Goal: Task Accomplishment & Management: Complete application form

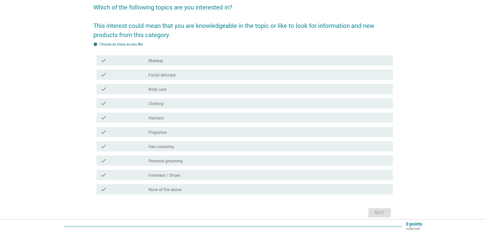
scroll to position [51, 0]
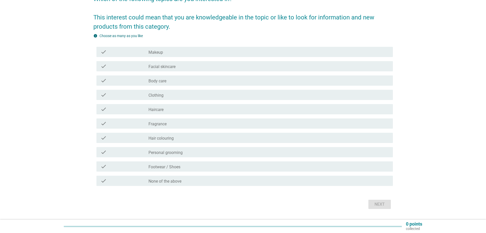
click at [160, 53] on label "Makeup" at bounding box center [156, 52] width 15 height 5
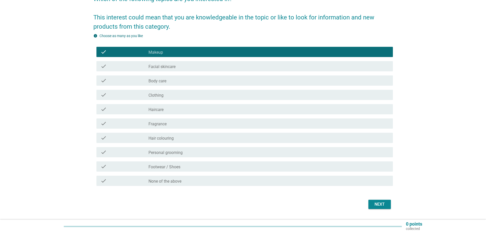
click at [163, 65] on label "Facial skincare" at bounding box center [162, 66] width 27 height 5
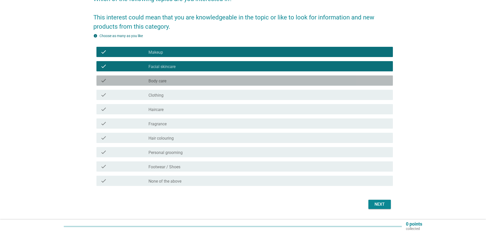
click at [164, 81] on label "Body care" at bounding box center [158, 80] width 18 height 5
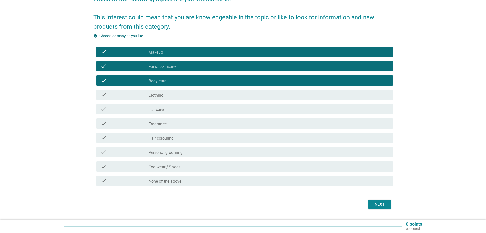
click at [162, 92] on div "check_box_outline_blank Clothing" at bounding box center [269, 95] width 240 height 6
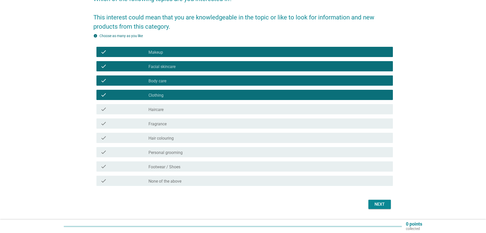
click at [160, 109] on label "Haircare" at bounding box center [156, 109] width 15 height 5
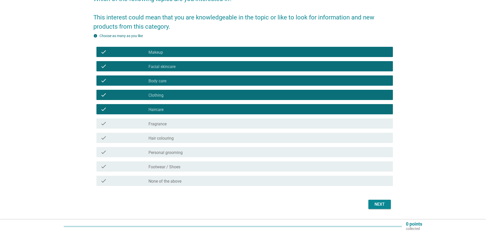
click at [157, 120] on div "check check_box_outline_blank Fragrance" at bounding box center [244, 123] width 297 height 10
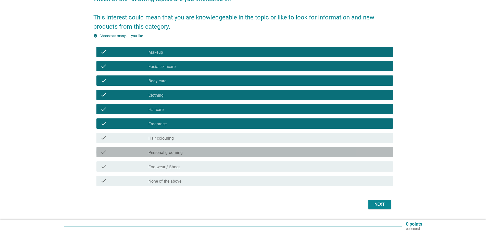
click at [225, 153] on div "check_box_outline_blank Personal grooming" at bounding box center [269, 152] width 240 height 6
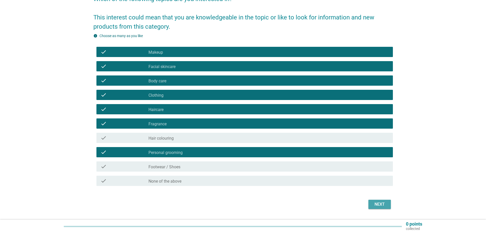
click at [377, 202] on div "Next" at bounding box center [380, 204] width 14 height 6
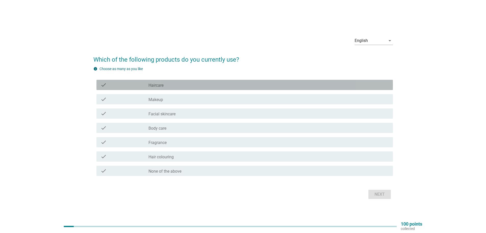
click at [158, 86] on label "Haircare" at bounding box center [156, 85] width 15 height 5
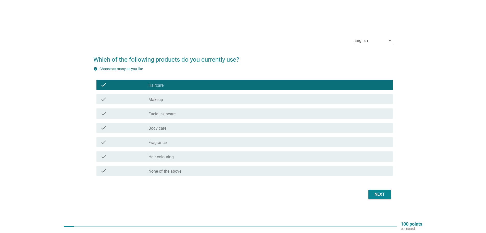
click at [163, 94] on div "check check_box_outline_blank Makeup" at bounding box center [243, 99] width 300 height 14
click at [164, 96] on div "check_box_outline_blank Makeup" at bounding box center [269, 99] width 240 height 6
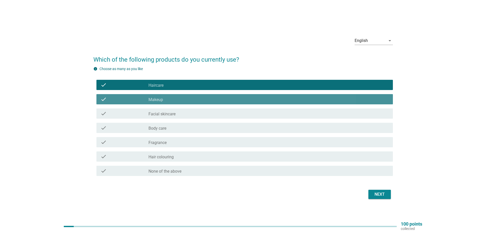
click at [162, 113] on label "Facial skincare" at bounding box center [162, 113] width 27 height 5
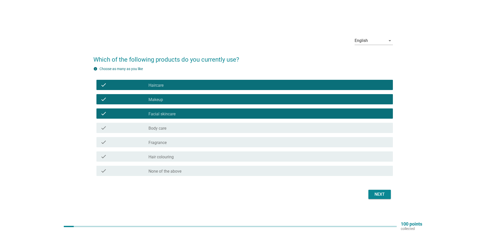
click at [163, 129] on label "Body care" at bounding box center [158, 128] width 18 height 5
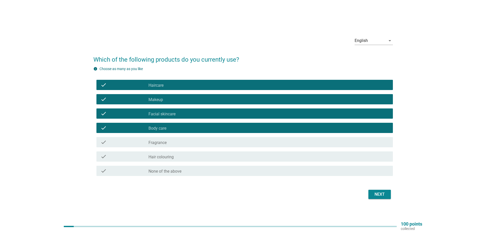
click at [165, 142] on label "Fragrance" at bounding box center [158, 142] width 18 height 5
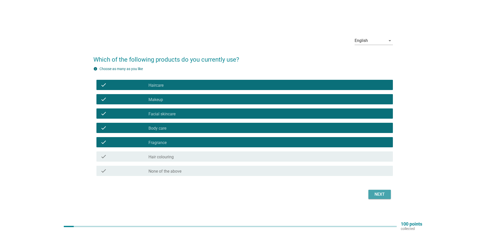
click at [380, 197] on div "Next" at bounding box center [380, 194] width 14 height 6
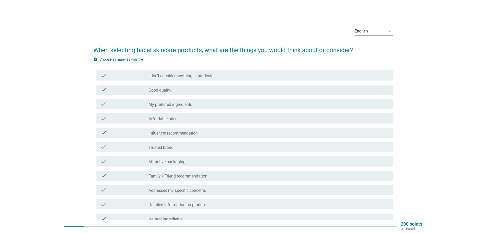
click at [155, 151] on div "check check_box_outline_blank Trusted brand" at bounding box center [244, 147] width 297 height 10
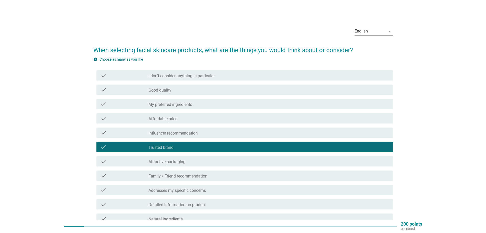
click at [173, 190] on label "Addresses my specific concerns" at bounding box center [177, 190] width 57 height 5
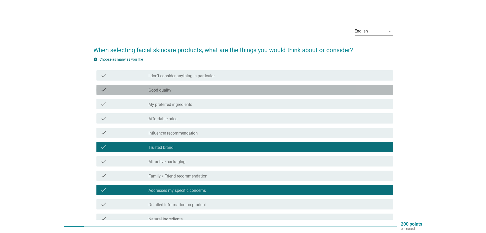
click at [169, 91] on label "Good quality" at bounding box center [160, 90] width 23 height 5
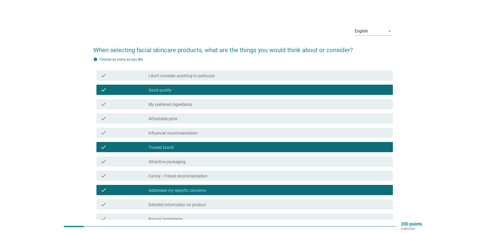
click at [168, 106] on label "My preferred ingredients" at bounding box center [171, 104] width 44 height 5
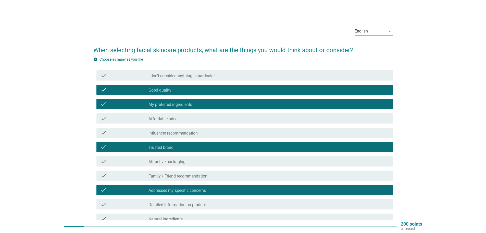
scroll to position [26, 0]
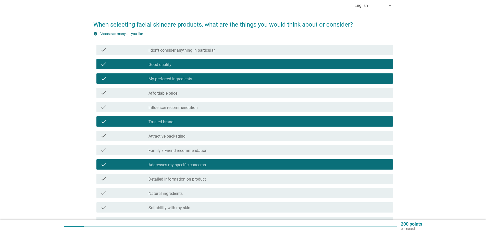
click at [169, 89] on div "check check_box_outline_blank Affordable price" at bounding box center [244, 93] width 297 height 10
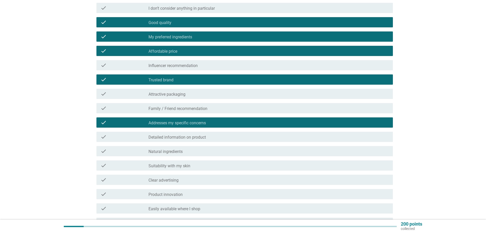
scroll to position [77, 0]
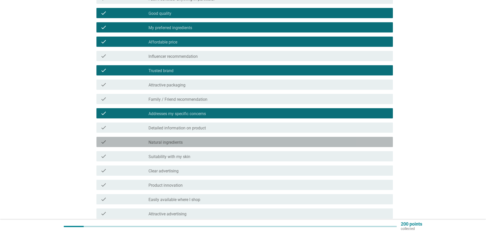
click at [159, 144] on label "Natural ingredients" at bounding box center [166, 142] width 34 height 5
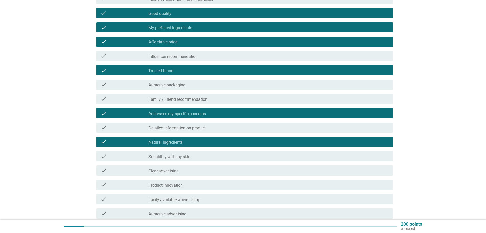
click at [158, 153] on div "check check_box_outline_blank Suitability with my skin" at bounding box center [244, 156] width 297 height 10
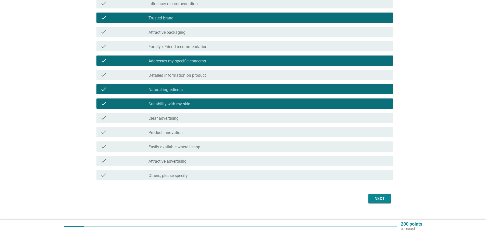
scroll to position [137, 0]
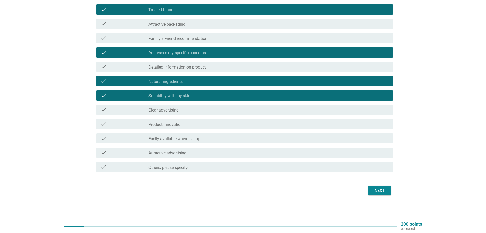
click at [384, 192] on div "Next" at bounding box center [380, 190] width 14 height 6
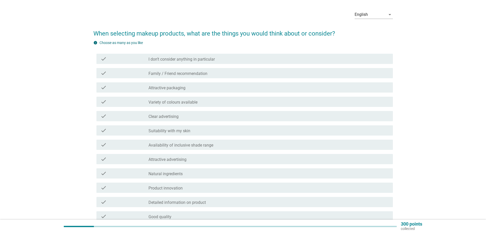
scroll to position [26, 0]
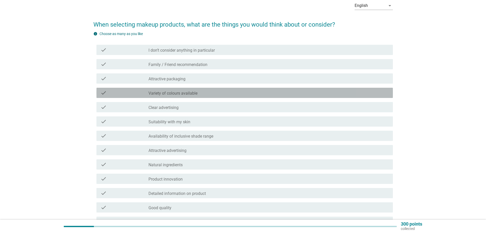
click at [130, 91] on div "check" at bounding box center [125, 93] width 48 height 6
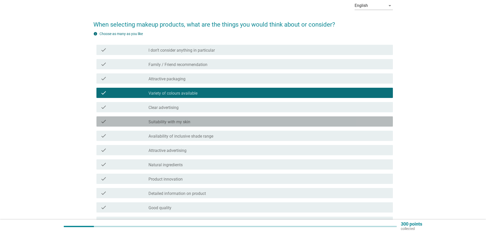
click at [137, 120] on div "check" at bounding box center [125, 121] width 48 height 6
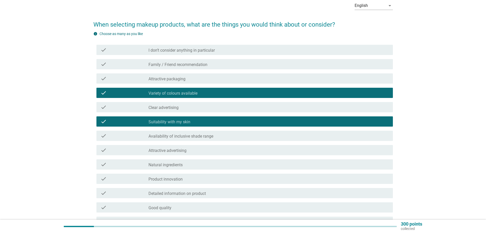
click at [138, 135] on div "check" at bounding box center [125, 135] width 48 height 6
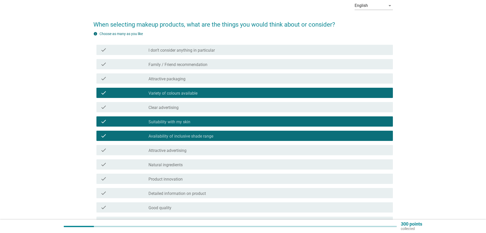
click at [135, 150] on div "check" at bounding box center [125, 150] width 48 height 6
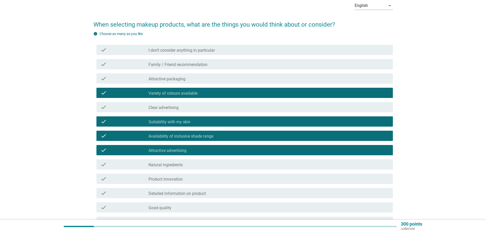
scroll to position [51, 0]
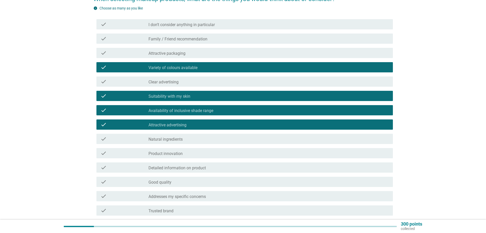
click at [148, 140] on div "check" at bounding box center [125, 139] width 48 height 6
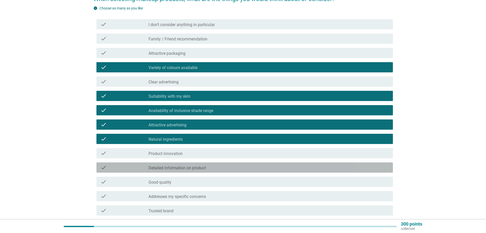
click at [143, 166] on div "check" at bounding box center [125, 167] width 48 height 6
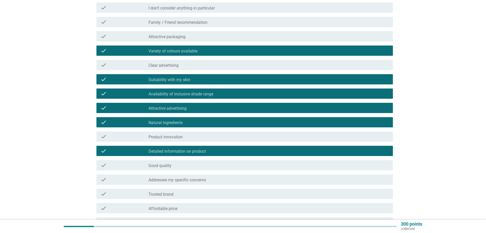
scroll to position [77, 0]
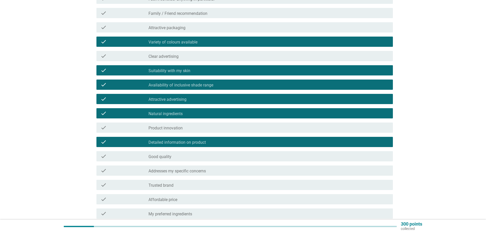
click at [146, 158] on div "check" at bounding box center [125, 156] width 48 height 6
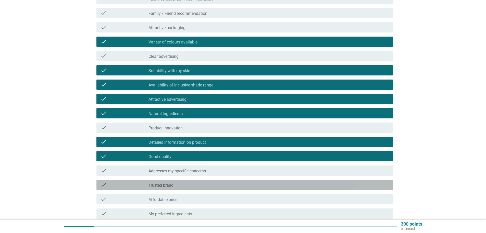
click at [157, 187] on label "Trusted brand" at bounding box center [161, 184] width 25 height 5
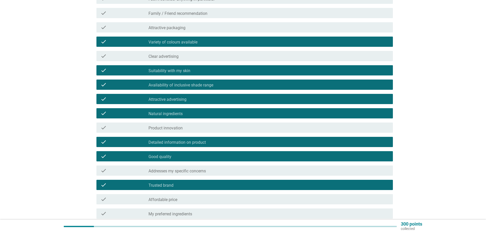
click at [160, 201] on label "Affordable price" at bounding box center [163, 199] width 29 height 5
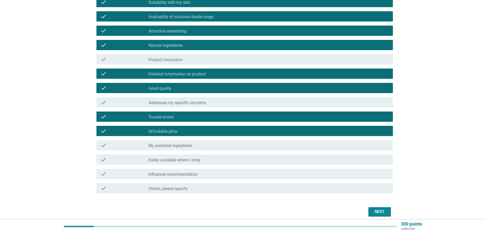
scroll to position [153, 0]
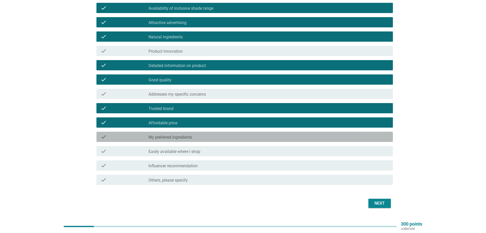
click at [178, 136] on label "My preferred ingredients" at bounding box center [171, 137] width 44 height 5
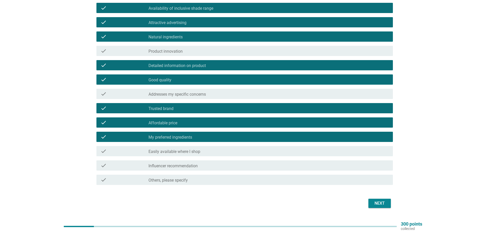
click at [177, 148] on div "check check_box_outline_blank Easily available where I shop" at bounding box center [244, 151] width 297 height 10
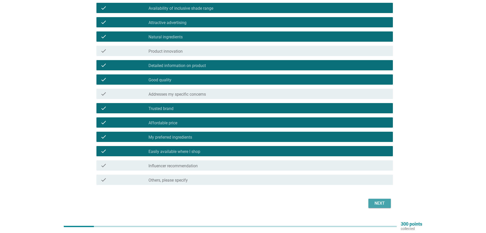
click at [379, 203] on div "Next" at bounding box center [380, 203] width 14 height 6
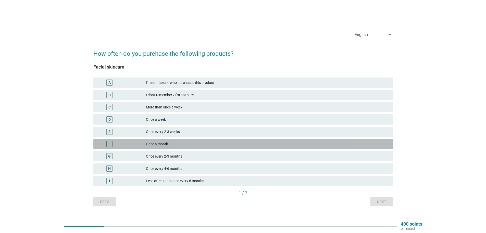
click at [158, 142] on div "Once a month" at bounding box center [267, 144] width 243 height 6
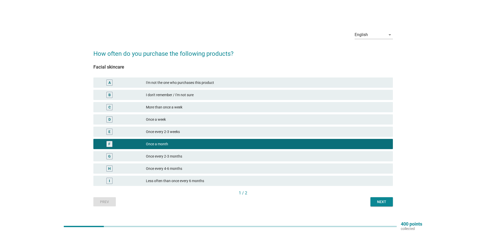
click at [185, 152] on div "G Once every 2-3 months" at bounding box center [243, 156] width 300 height 10
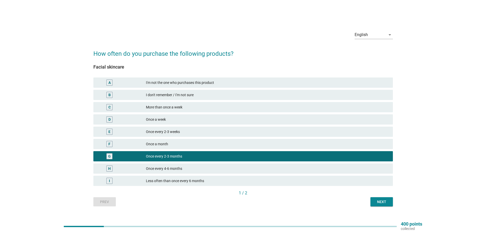
click at [388, 202] on div "Next" at bounding box center [382, 201] width 14 height 5
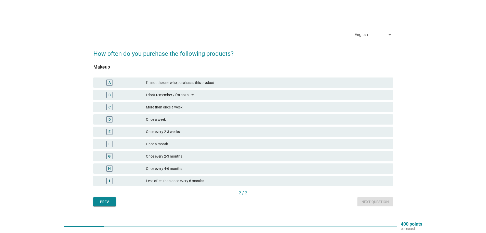
click at [163, 164] on div "H Once every 4-6 months" at bounding box center [243, 168] width 300 height 10
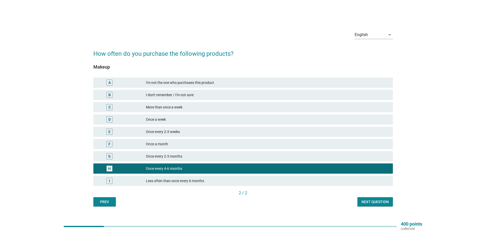
click at [370, 202] on div "Next question" at bounding box center [375, 201] width 27 height 5
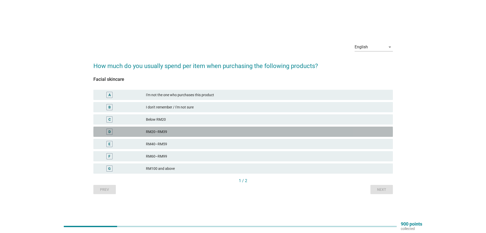
click at [171, 133] on div "RM20–RM39" at bounding box center [267, 131] width 243 height 6
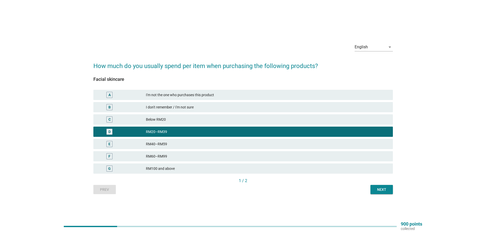
click at [377, 189] on div "Next" at bounding box center [382, 189] width 14 height 5
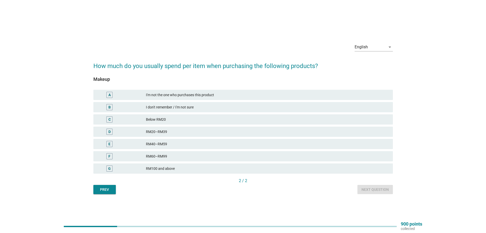
click at [309, 145] on div "RM40–RM59" at bounding box center [267, 144] width 243 height 6
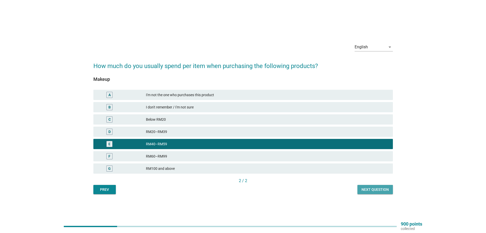
click at [368, 187] on div "Next question" at bounding box center [375, 189] width 27 height 5
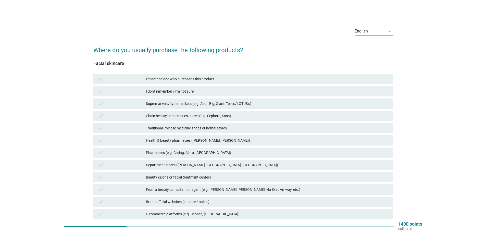
click at [241, 139] on div "Health & beauty pharmacies ([PERSON_NAME], [PERSON_NAME])" at bounding box center [267, 140] width 243 height 6
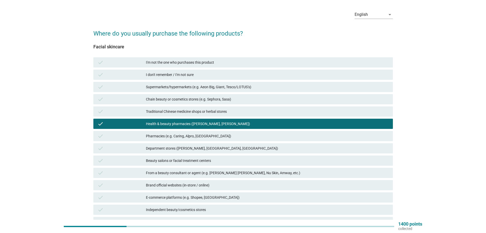
scroll to position [26, 0]
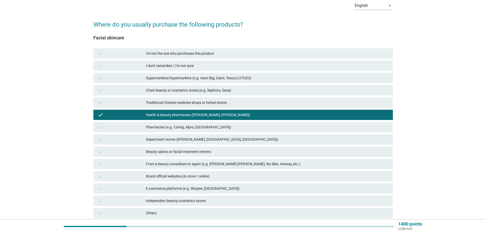
click at [213, 191] on div "E-commerce platforms (e.g. Shopee, [GEOGRAPHIC_DATA])" at bounding box center [267, 188] width 243 height 6
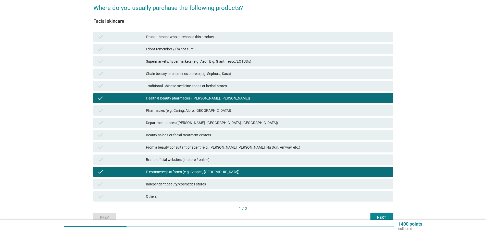
scroll to position [51, 0]
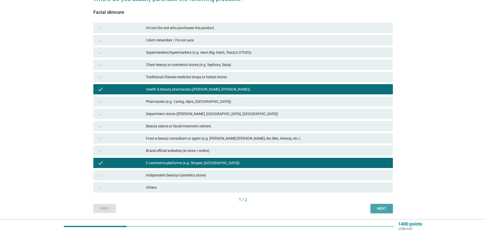
click at [386, 209] on div "Next" at bounding box center [382, 207] width 14 height 5
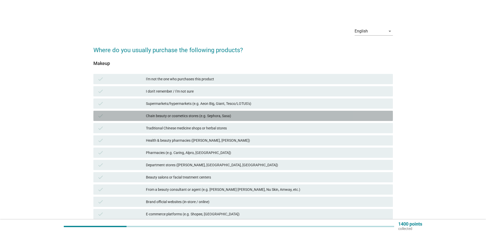
click at [294, 117] on div "Chain beauty or cosmetics stores (e.g. Sephora, Sasa)" at bounding box center [267, 116] width 243 height 6
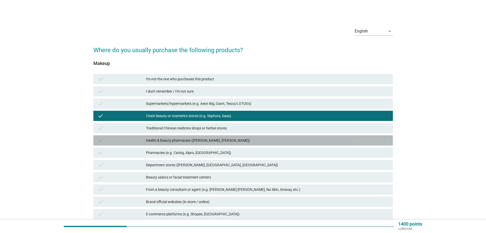
click at [245, 139] on div "Health & beauty pharmacies ([PERSON_NAME], [PERSON_NAME])" at bounding box center [267, 140] width 243 height 6
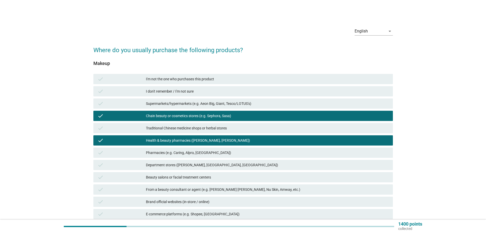
click at [217, 202] on div "Brand official websites (in-store / online)" at bounding box center [267, 201] width 243 height 6
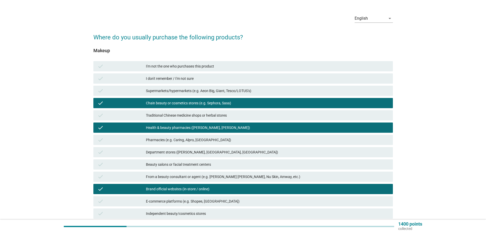
scroll to position [26, 0]
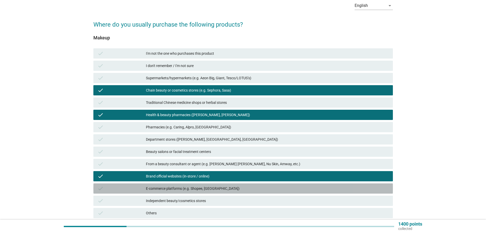
click at [219, 189] on div "E-commerce platforms (e.g. Shopee, [GEOGRAPHIC_DATA])" at bounding box center [267, 188] width 243 height 6
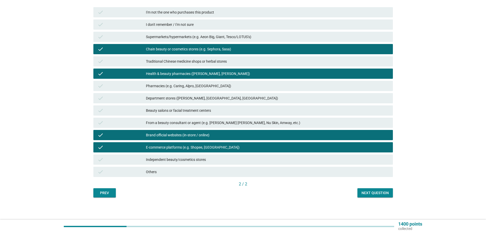
scroll to position [67, 0]
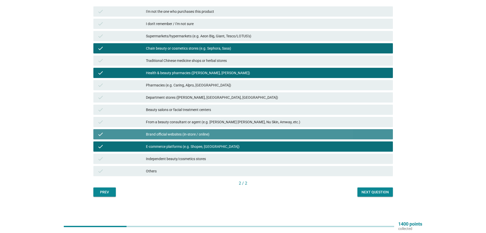
click at [257, 131] on div "Brand official websites (in-store / online)" at bounding box center [267, 134] width 243 height 6
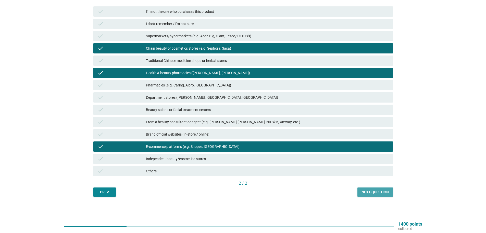
click at [391, 191] on button "Next question" at bounding box center [375, 191] width 35 height 9
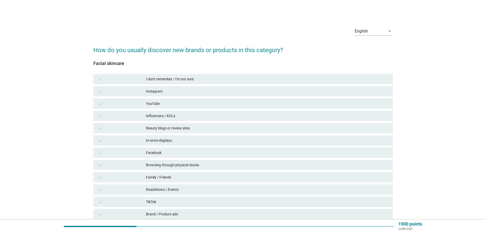
click at [157, 90] on div "Instagram" at bounding box center [267, 91] width 243 height 6
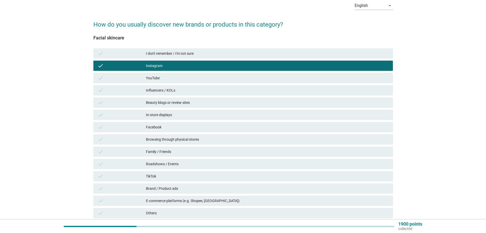
scroll to position [51, 0]
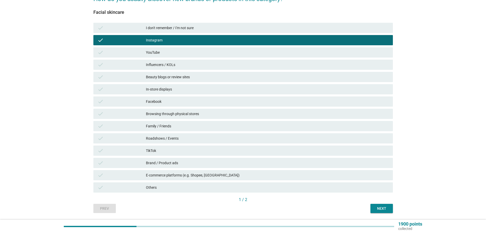
click at [185, 162] on div "Brand / Product ads" at bounding box center [267, 163] width 243 height 6
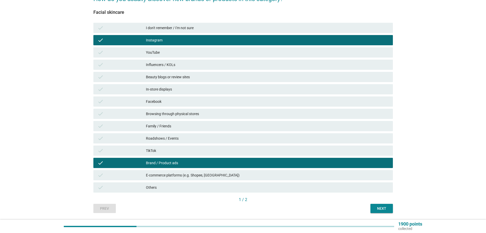
click at [188, 76] on div "Beauty blogs or review sites" at bounding box center [267, 77] width 243 height 6
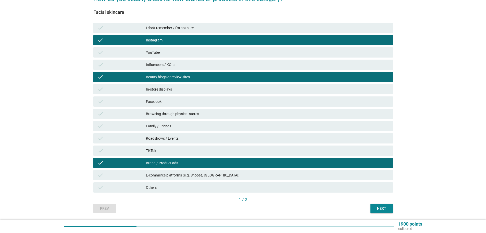
click at [375, 209] on div "Next" at bounding box center [382, 207] width 14 height 5
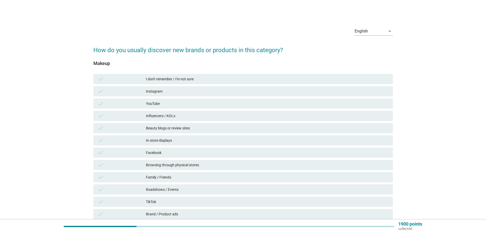
click at [157, 93] on div "Instagram" at bounding box center [267, 91] width 243 height 6
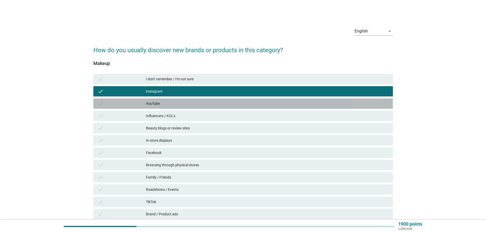
click at [155, 101] on div "YouTube" at bounding box center [267, 103] width 243 height 6
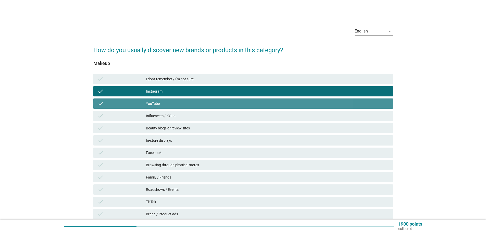
click at [155, 101] on div "YouTube" at bounding box center [267, 103] width 243 height 6
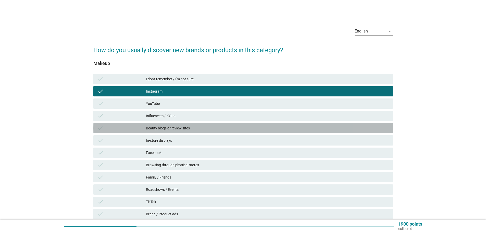
click at [190, 127] on div "Beauty blogs or review sites" at bounding box center [267, 128] width 243 height 6
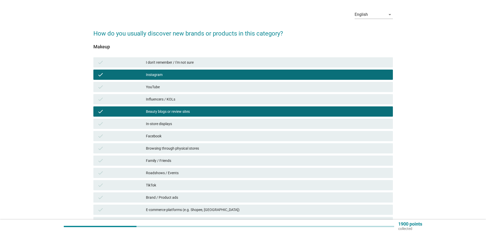
scroll to position [26, 0]
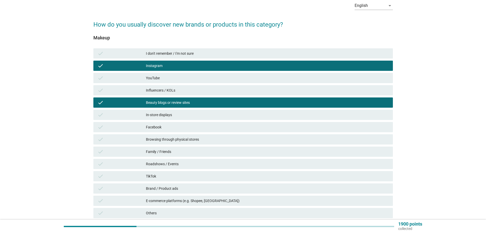
click at [178, 187] on div "Brand / Product ads" at bounding box center [267, 188] width 243 height 6
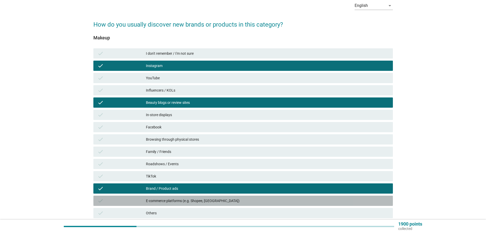
click at [184, 200] on div "E-commerce platforms (e.g. Shopee, [GEOGRAPHIC_DATA])" at bounding box center [267, 200] width 243 height 6
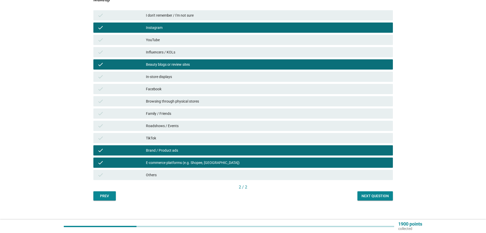
scroll to position [67, 0]
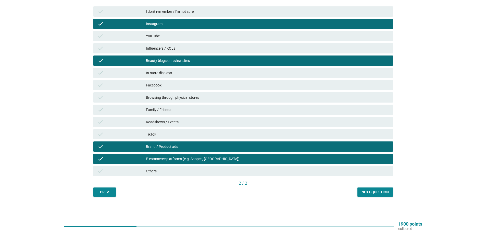
click at [379, 194] on div "Next question" at bounding box center [375, 191] width 27 height 5
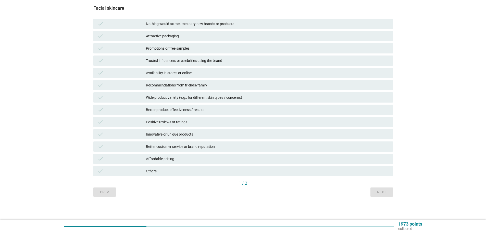
scroll to position [0, 0]
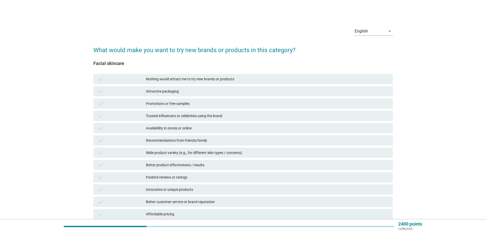
click at [159, 151] on div "Wide product variety (e.g., for different skin types / concerns)" at bounding box center [267, 152] width 243 height 6
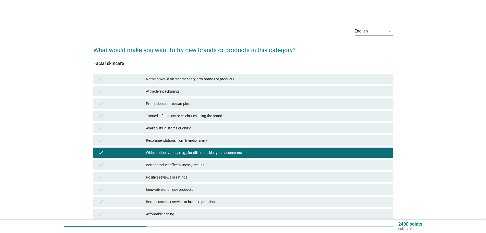
click at [159, 161] on div "check Better product effectiveness / results" at bounding box center [243, 165] width 300 height 10
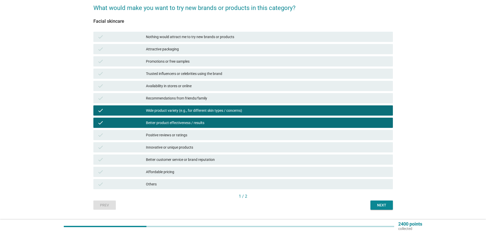
scroll to position [51, 0]
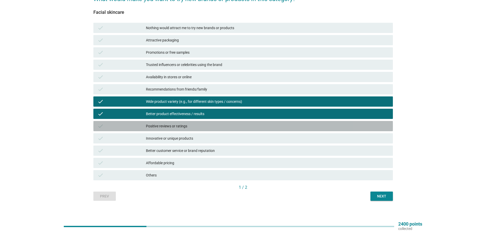
click at [164, 127] on div "Positive reviews or ratings" at bounding box center [267, 126] width 243 height 6
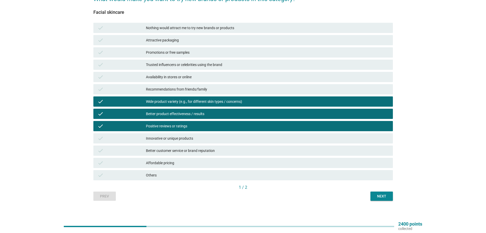
click at [213, 151] on div "Better customer service or brand reputation" at bounding box center [267, 150] width 243 height 6
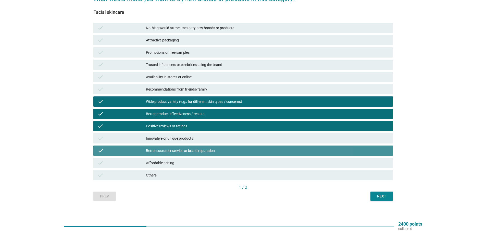
click at [208, 157] on div "check Affordable pricing" at bounding box center [243, 162] width 302 height 12
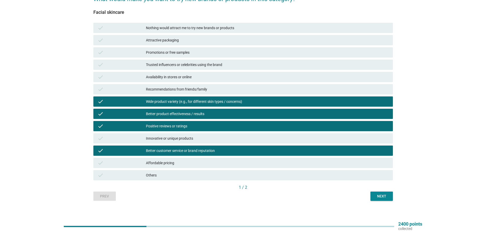
click at [235, 164] on div "Affordable pricing" at bounding box center [267, 163] width 243 height 6
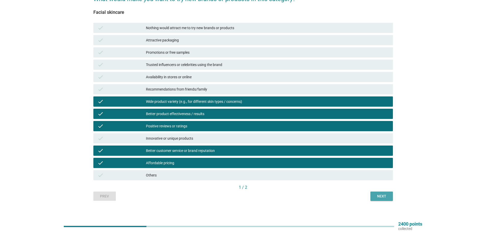
click at [382, 195] on div "Next" at bounding box center [382, 195] width 14 height 5
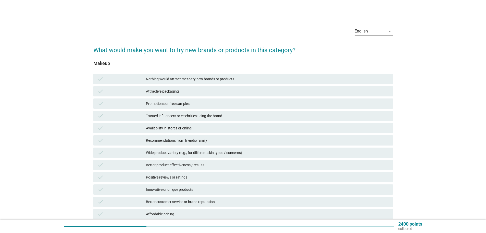
click at [172, 92] on div "Attractive packaging" at bounding box center [267, 91] width 243 height 6
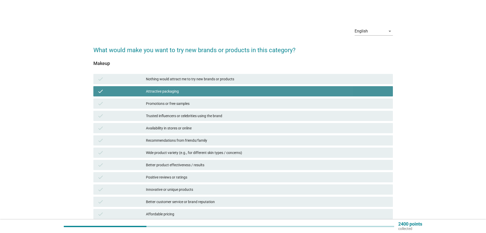
click at [169, 101] on div "Promotions or free samples" at bounding box center [267, 103] width 243 height 6
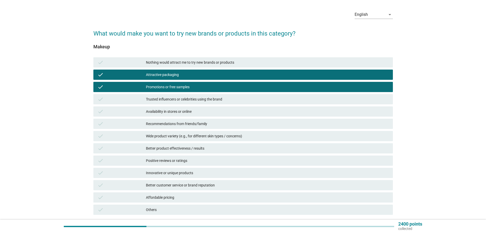
scroll to position [26, 0]
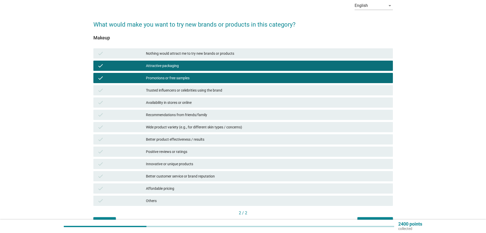
click at [171, 89] on div "Trusted influencers or celebrities using the brand" at bounding box center [267, 90] width 243 height 6
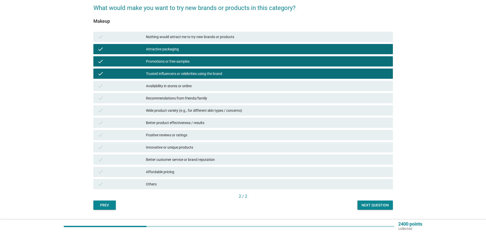
scroll to position [51, 0]
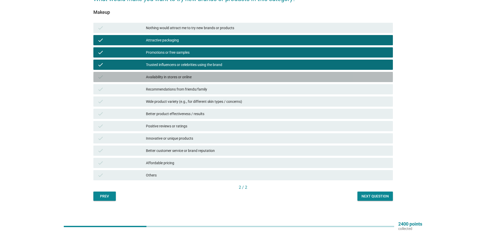
click at [172, 75] on div "Availability in stores or online" at bounding box center [267, 77] width 243 height 6
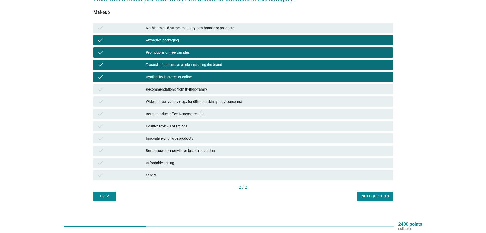
click at [174, 98] on div "check Wide product variety (e.g., for different skin types / concerns)" at bounding box center [243, 101] width 300 height 10
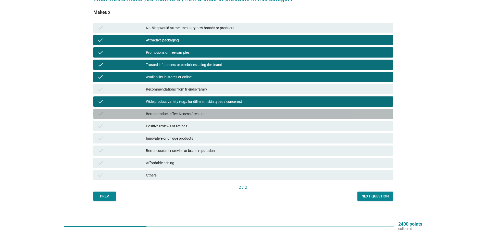
click at [179, 110] on div "check Better product effectiveness / results" at bounding box center [243, 113] width 300 height 10
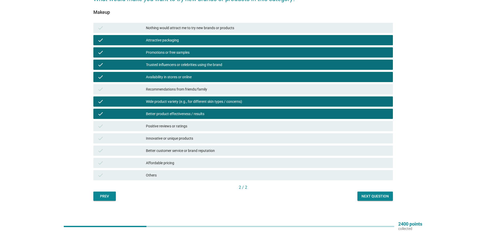
click at [176, 126] on div "Positive reviews or ratings" at bounding box center [267, 126] width 243 height 6
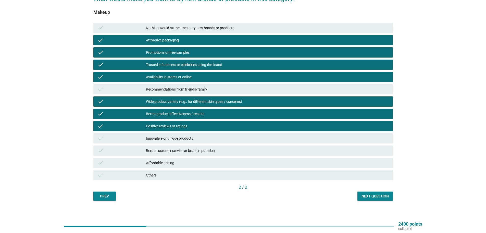
click at [184, 138] on div "Innovative or unique products" at bounding box center [267, 138] width 243 height 6
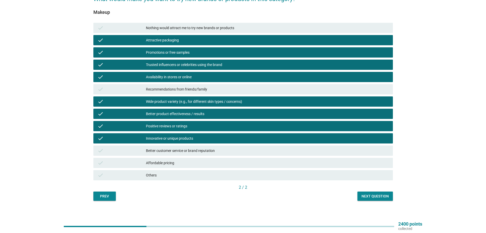
click at [183, 148] on div "Better customer service or brand reputation" at bounding box center [267, 150] width 243 height 6
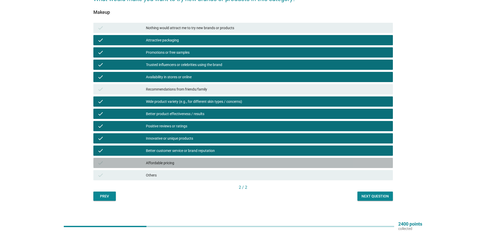
drag, startPoint x: 183, startPoint y: 160, endPoint x: 260, endPoint y: 178, distance: 79.4
click at [184, 162] on div "Affordable pricing" at bounding box center [267, 163] width 243 height 6
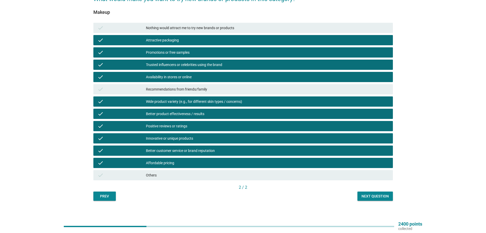
click at [371, 198] on div "Next question" at bounding box center [375, 195] width 27 height 5
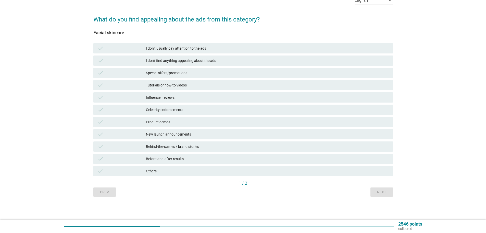
scroll to position [0, 0]
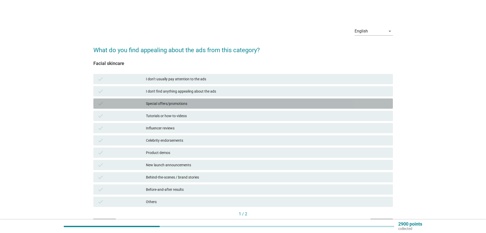
click at [162, 100] on div "check Special offers/promotions" at bounding box center [243, 103] width 300 height 10
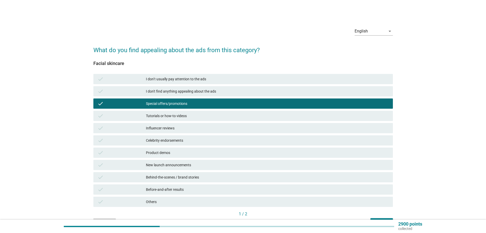
click at [180, 191] on div "Before-and-after results" at bounding box center [267, 189] width 243 height 6
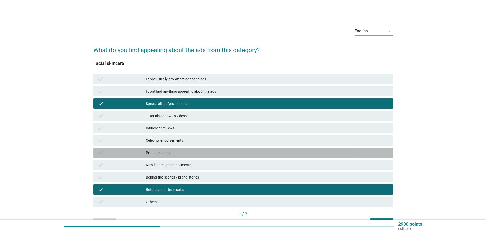
click at [162, 155] on div "Product demos" at bounding box center [267, 152] width 243 height 6
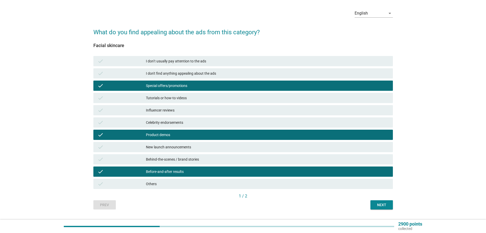
scroll to position [26, 0]
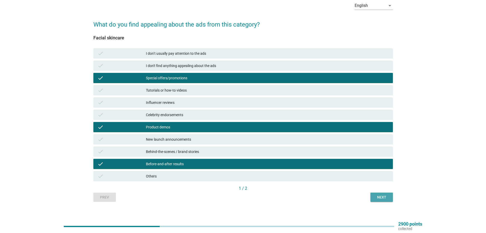
click at [381, 195] on div "Next" at bounding box center [382, 196] width 14 height 5
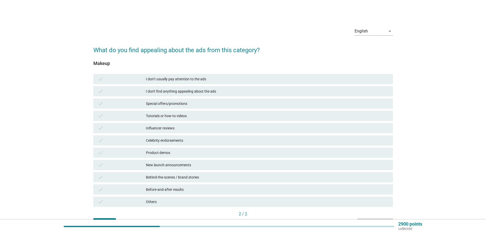
click at [146, 102] on div "Special offers/promotions" at bounding box center [267, 103] width 243 height 6
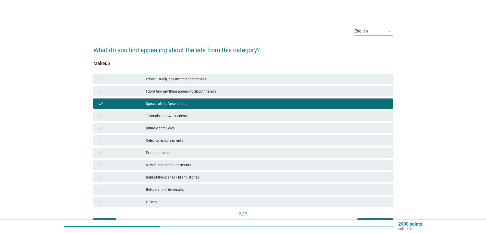
click at [143, 118] on div "check" at bounding box center [121, 116] width 48 height 6
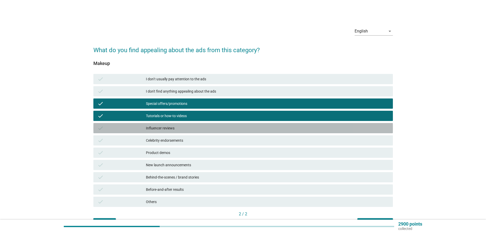
click at [145, 124] on div "check Influencer reviews" at bounding box center [243, 128] width 300 height 10
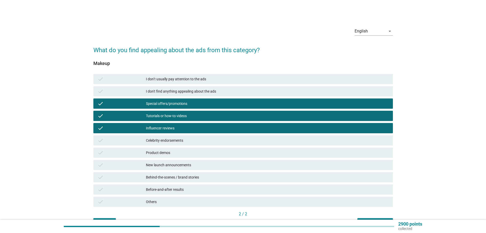
click at [151, 138] on div "Celebrity endorsements" at bounding box center [267, 140] width 243 height 6
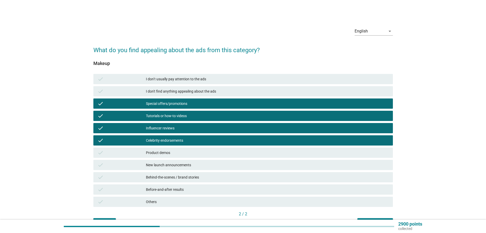
scroll to position [26, 0]
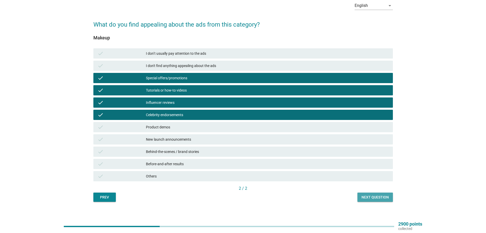
click at [365, 199] on div "Next question" at bounding box center [375, 196] width 27 height 5
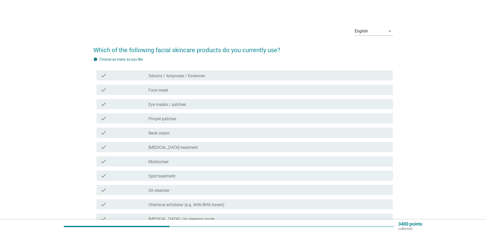
click at [173, 78] on label "Serums / Ampoules / Essences" at bounding box center [177, 75] width 56 height 5
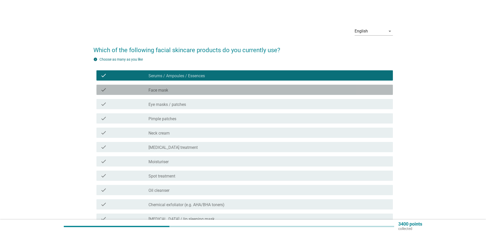
click at [173, 87] on div "check_box_outline_blank Face mask" at bounding box center [269, 90] width 240 height 6
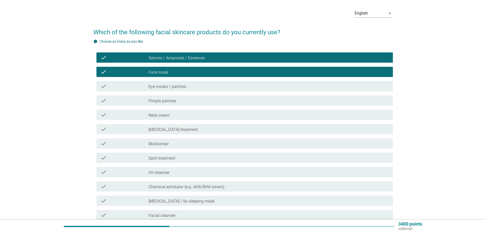
scroll to position [26, 0]
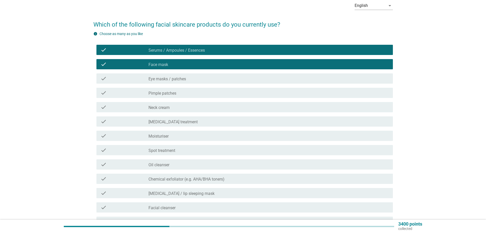
click at [176, 92] on label "Pimple patches" at bounding box center [163, 93] width 28 height 5
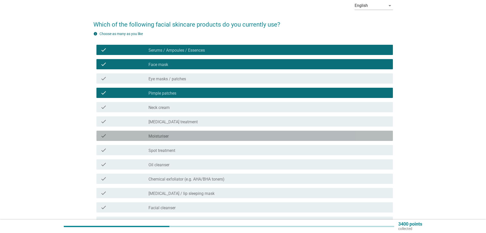
click at [177, 136] on div "check_box_outline_blank Moisturiser" at bounding box center [269, 135] width 240 height 6
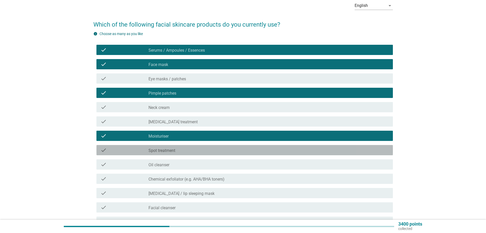
click at [176, 151] on div "check_box_outline_blank Spot treatment" at bounding box center [269, 150] width 240 height 6
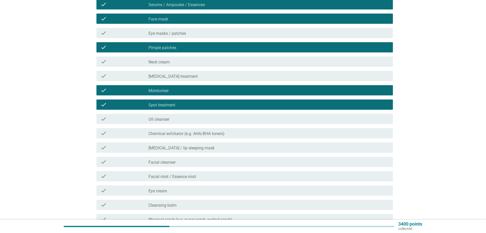
scroll to position [77, 0]
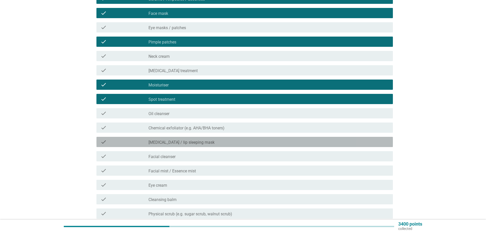
click at [187, 140] on label "[MEDICAL_DATA] / lip sleeping mask" at bounding box center [182, 142] width 66 height 5
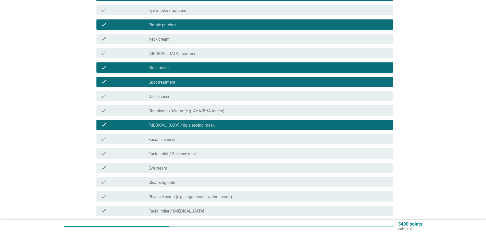
scroll to position [102, 0]
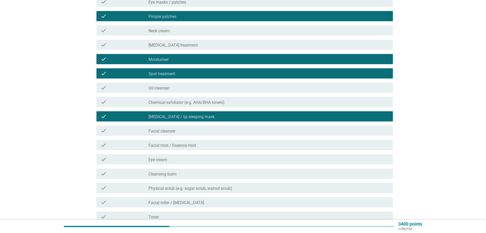
click at [191, 130] on div "check_box_outline_blank Facial cleanser" at bounding box center [269, 130] width 240 height 6
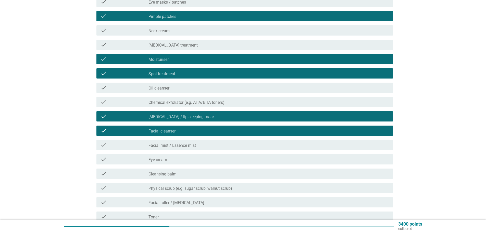
click at [170, 158] on div "check_box_outline_blank Eye cream" at bounding box center [269, 159] width 240 height 6
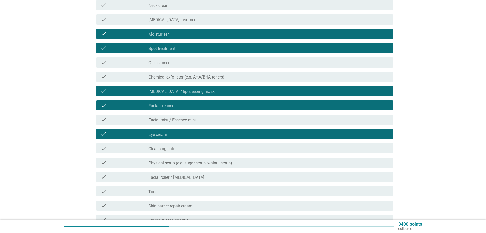
scroll to position [128, 0]
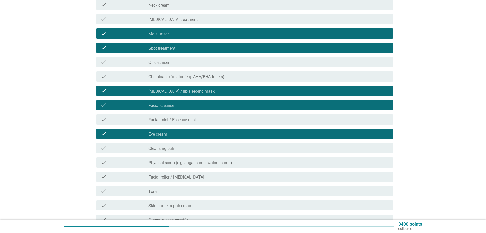
click at [173, 163] on label "Physical scrub (e.g. sugar scrub, walnut scrub)" at bounding box center [191, 162] width 84 height 5
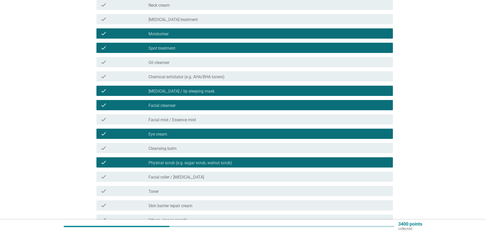
scroll to position [153, 0]
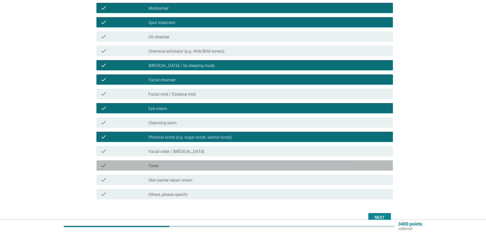
click at [173, 162] on div "check_box_outline_blank Toner" at bounding box center [269, 165] width 240 height 6
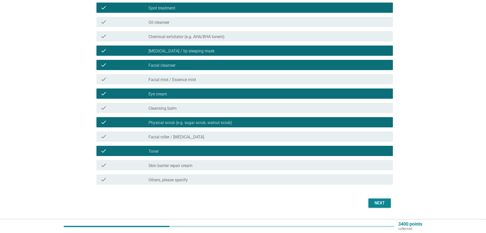
scroll to position [180, 0]
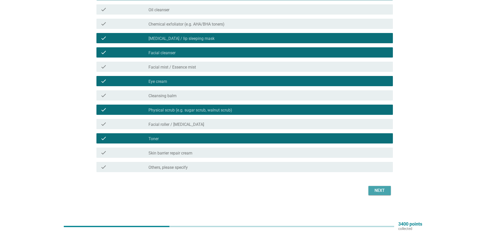
click at [380, 190] on div "Next" at bounding box center [380, 190] width 14 height 6
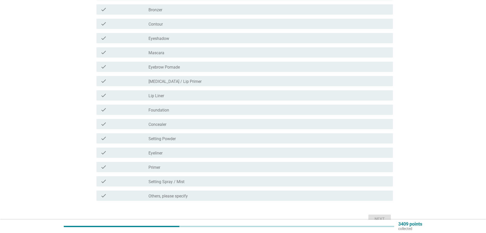
scroll to position [0, 0]
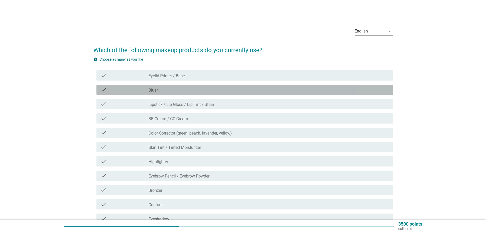
click at [165, 93] on div "check check_box_outline_blank Blush" at bounding box center [244, 89] width 297 height 10
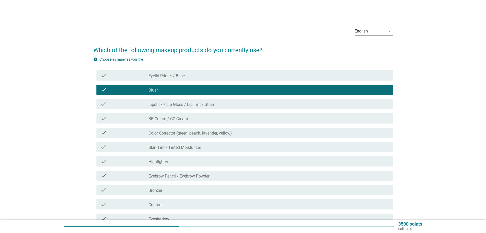
click at [166, 97] on div "check check_box_outline_blank Lipstick / Lip Gloss / Lip Tint / Stain" at bounding box center [243, 104] width 300 height 14
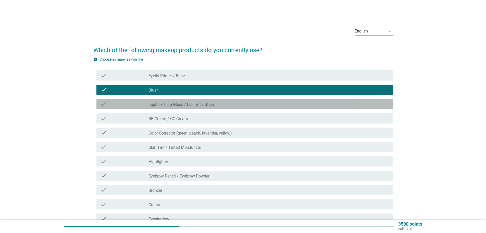
click at [166, 101] on div "check_box_outline_blank Lipstick / Lip Gloss / Lip Tint / Stain" at bounding box center [269, 104] width 240 height 6
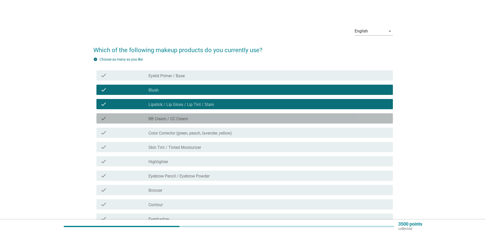
click at [172, 119] on label "BB Cream / CC Cream" at bounding box center [169, 118] width 40 height 5
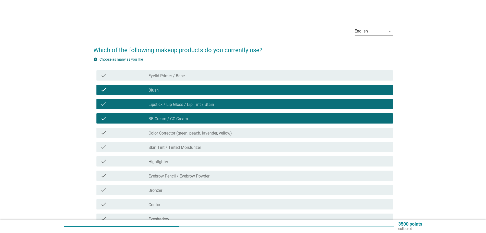
click at [192, 133] on label "Color Corrector (green, peach, lavender, yellow)" at bounding box center [190, 132] width 83 height 5
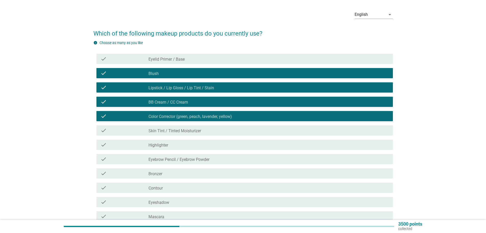
scroll to position [26, 0]
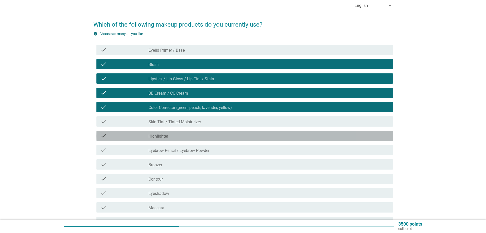
click at [191, 133] on div "check_box_outline_blank Highlighter" at bounding box center [269, 135] width 240 height 6
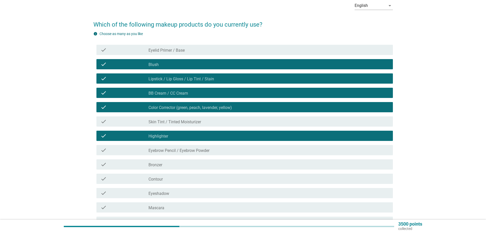
click at [197, 146] on div "check check_box_outline_blank Eyebrow Pencil / Eyebrow Powder" at bounding box center [244, 150] width 297 height 10
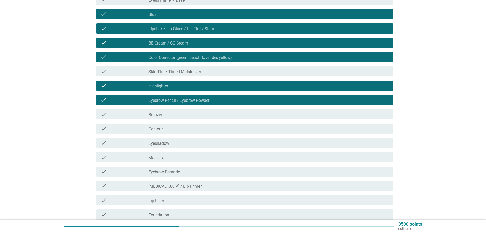
scroll to position [77, 0]
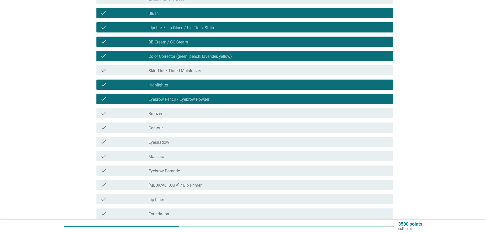
click at [184, 128] on div "check_box_outline_blank Contour" at bounding box center [269, 127] width 240 height 6
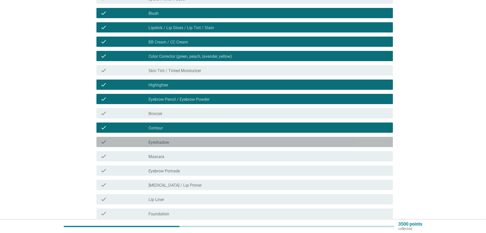
click at [180, 141] on div "check_box_outline_blank Eyeshadow" at bounding box center [269, 142] width 240 height 6
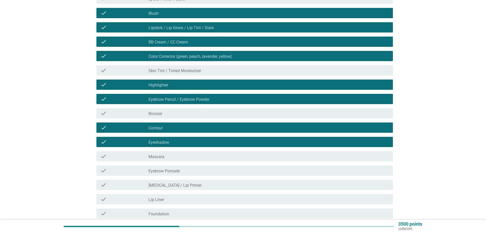
click at [178, 153] on div "check_box_outline_blank Mascara" at bounding box center [269, 156] width 240 height 6
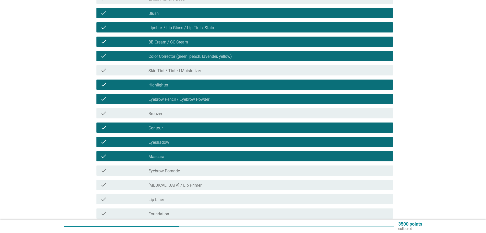
scroll to position [102, 0]
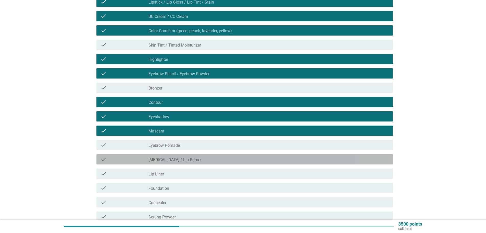
click at [179, 155] on div "check check_box_outline_blank [MEDICAL_DATA] / Lip Primer" at bounding box center [244, 159] width 297 height 10
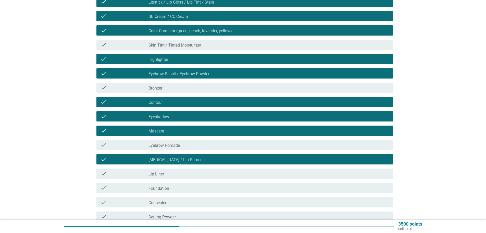
scroll to position [128, 0]
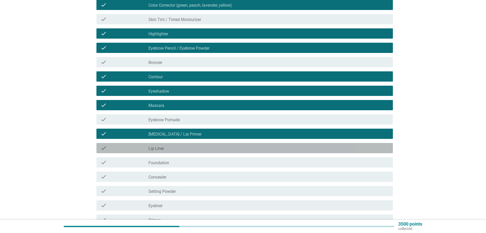
click at [184, 151] on div "check_box_outline_blank Lip Liner" at bounding box center [269, 148] width 240 height 6
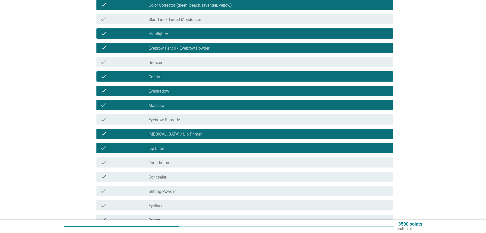
scroll to position [153, 0]
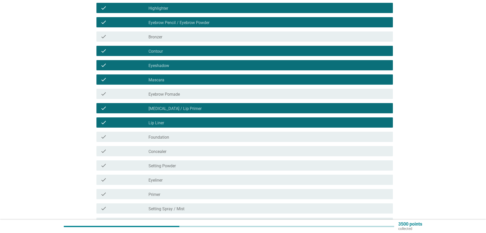
click at [190, 136] on div "check_box_outline_blank Foundation" at bounding box center [269, 136] width 240 height 6
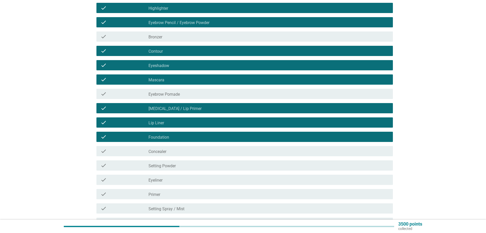
click at [173, 150] on div "check_box_outline_blank Concealer" at bounding box center [269, 151] width 240 height 6
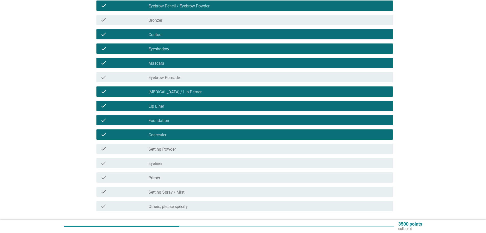
scroll to position [179, 0]
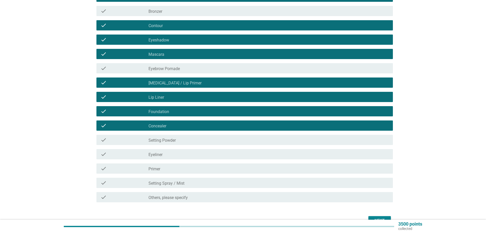
click at [177, 137] on div "check_box_outline_blank Setting Powder" at bounding box center [269, 140] width 240 height 6
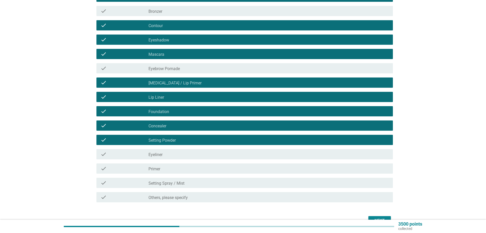
click at [174, 155] on div "check_box_outline_blank Eyeliner" at bounding box center [269, 154] width 240 height 6
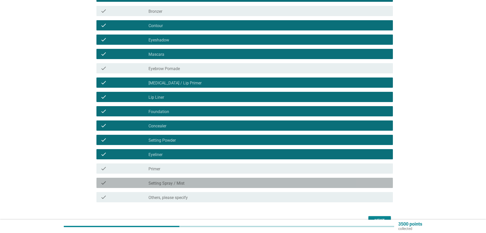
click at [169, 178] on div "check check_box_outline_blank Setting Spray / Mist" at bounding box center [244, 182] width 297 height 10
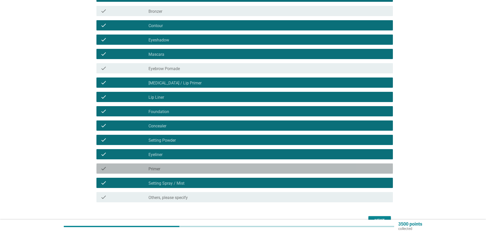
click at [171, 171] on div "check_box_outline_blank Primer" at bounding box center [269, 168] width 240 height 6
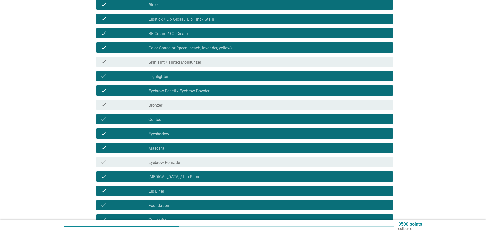
scroll to position [209, 0]
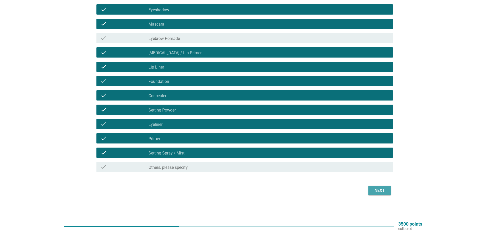
click at [380, 193] on div "Next" at bounding box center [380, 190] width 14 height 6
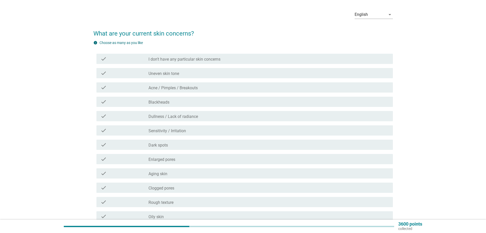
scroll to position [26, 0]
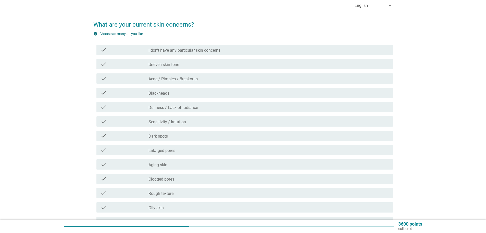
click at [163, 78] on label "Acne / Pimples / Breakouts" at bounding box center [173, 78] width 49 height 5
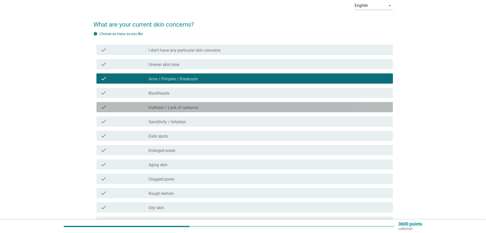
click at [163, 107] on label "Dullness / Lack of radiance" at bounding box center [174, 107] width 50 height 5
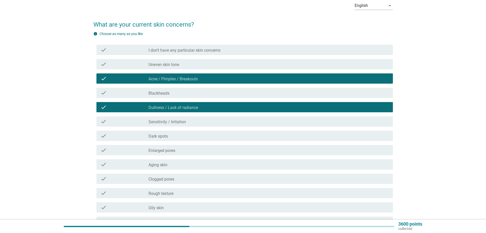
click at [164, 117] on div "check check_box_outline_blank Sensitivity / Irritation" at bounding box center [244, 121] width 297 height 10
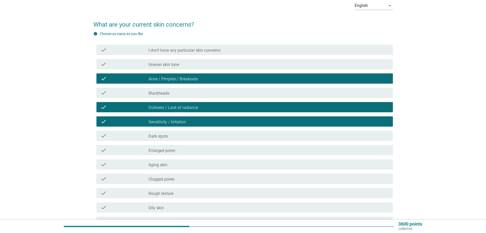
click at [172, 146] on div "check check_box_outline_blank Enlarged pores" at bounding box center [244, 150] width 297 height 10
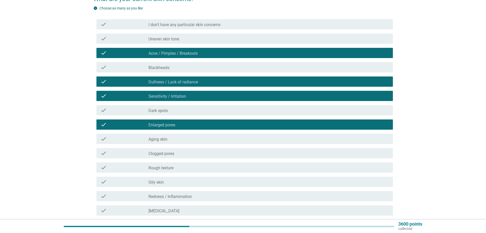
scroll to position [77, 0]
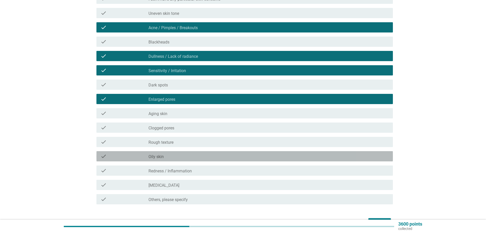
click at [174, 152] on div "check check_box_outline_blank Oily skin" at bounding box center [244, 156] width 297 height 10
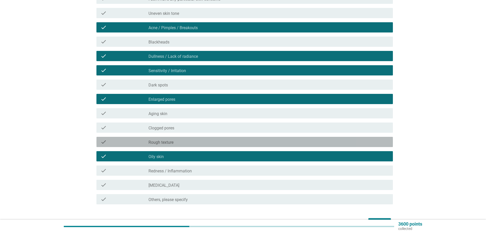
click at [178, 140] on div "check_box_outline_blank Rough texture" at bounding box center [269, 142] width 240 height 6
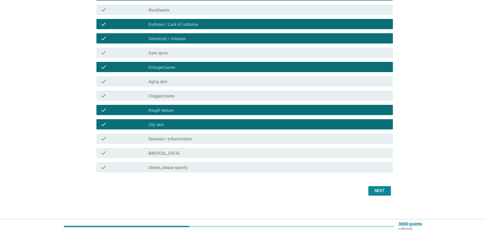
scroll to position [109, 0]
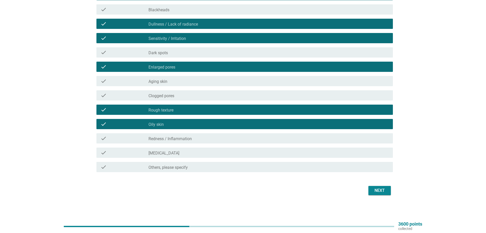
click at [364, 187] on div "Next" at bounding box center [243, 190] width 300 height 12
click at [374, 191] on div "Next" at bounding box center [380, 190] width 14 height 6
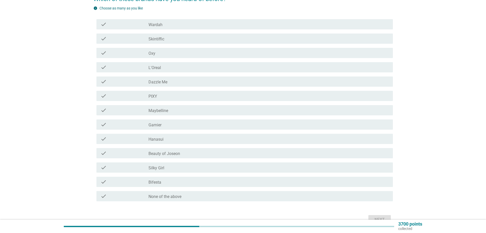
scroll to position [26, 0]
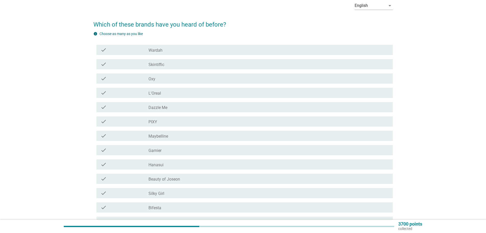
click at [162, 52] on label "Wardah" at bounding box center [156, 50] width 14 height 5
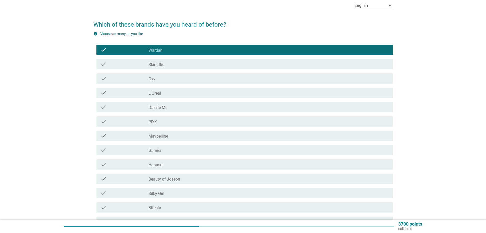
click at [161, 59] on div "check check_box_outline_blank Skintiffic" at bounding box center [244, 64] width 297 height 10
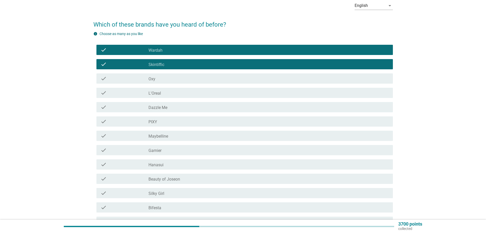
click at [160, 76] on div "check_box_outline_blank Oxy" at bounding box center [269, 78] width 240 height 6
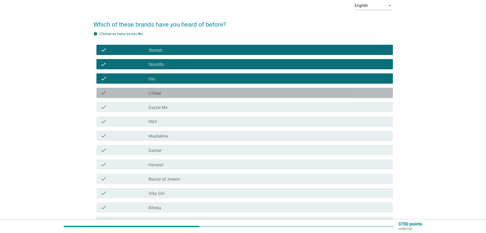
click at [157, 91] on label "L'Oreal" at bounding box center [155, 93] width 13 height 5
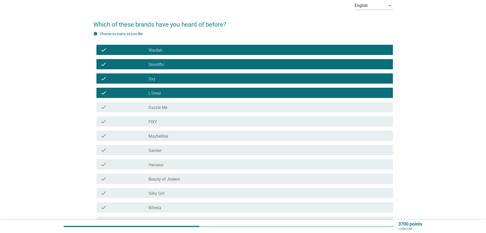
click at [160, 105] on label "Dazzle Me" at bounding box center [158, 107] width 19 height 5
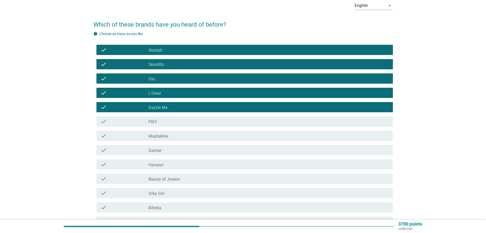
click at [161, 122] on div "check_box_outline_blank PIXY" at bounding box center [269, 121] width 240 height 6
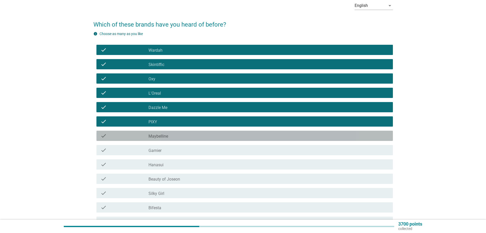
click at [162, 136] on label "Maybelline" at bounding box center [159, 135] width 20 height 5
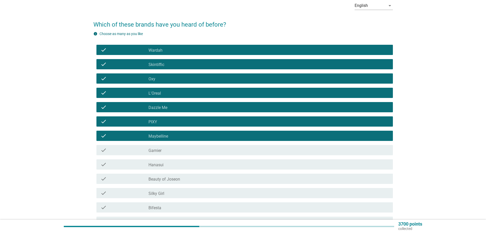
click at [163, 148] on div "check_box_outline_blank Garnier" at bounding box center [269, 150] width 240 height 6
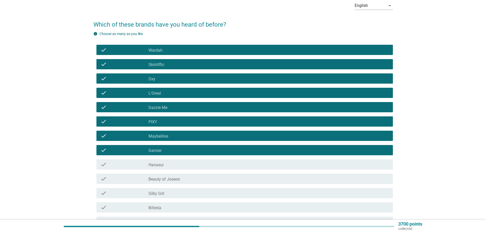
scroll to position [51, 0]
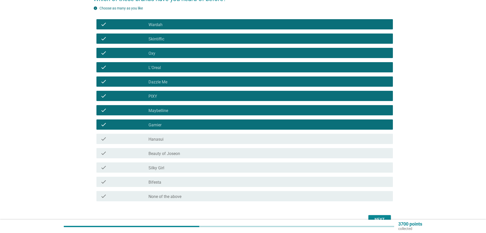
click at [170, 139] on div "check_box_outline_blank Hanasui" at bounding box center [269, 139] width 240 height 6
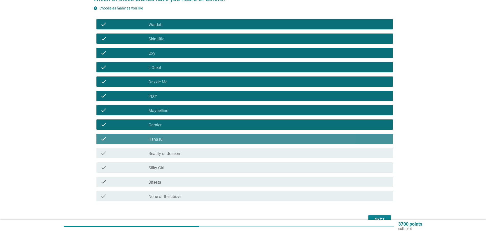
click at [164, 157] on div "check check_box_outline_blank Beauty of Joseon" at bounding box center [244, 153] width 297 height 10
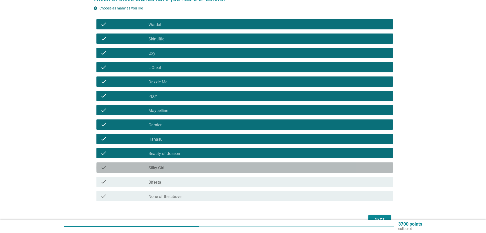
click at [166, 169] on div "check_box_outline_blank Silky Girl" at bounding box center [269, 167] width 240 height 6
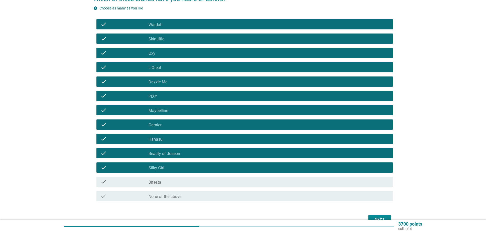
click at [168, 178] on div "check check_box_outline_blank Bifesta" at bounding box center [244, 181] width 297 height 10
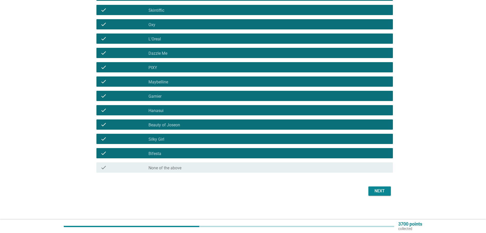
scroll to position [80, 0]
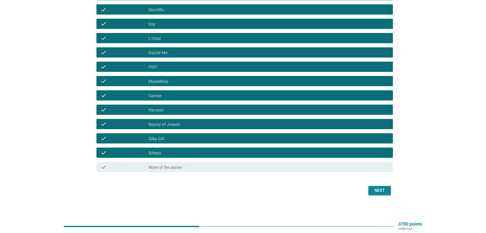
click at [379, 194] on div "Next" at bounding box center [243, 190] width 300 height 12
click at [379, 190] on div "Next" at bounding box center [380, 190] width 14 height 6
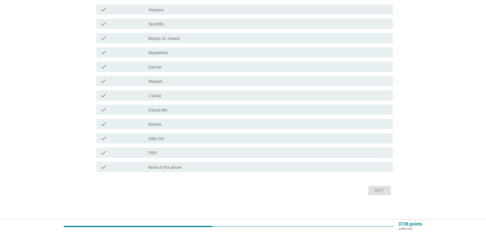
scroll to position [0, 0]
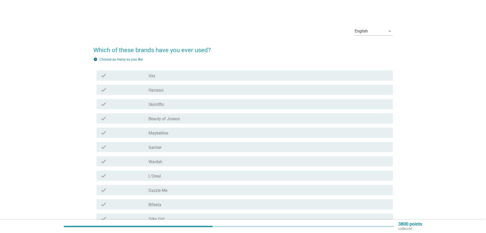
click at [156, 103] on label "Skintiffic" at bounding box center [157, 104] width 16 height 5
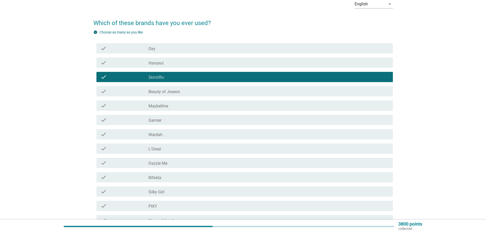
scroll to position [51, 0]
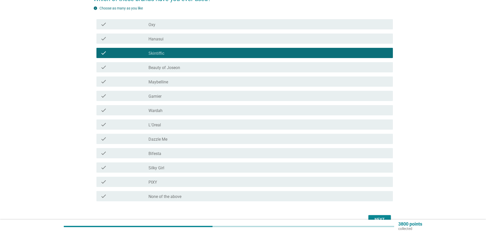
click at [171, 166] on div "check_box_outline_blank Silky Girl" at bounding box center [269, 167] width 240 height 6
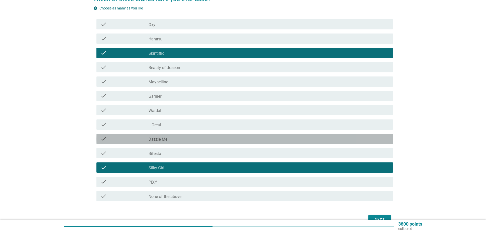
click at [170, 140] on div "check_box_outline_blank Dazzle Me" at bounding box center [269, 139] width 240 height 6
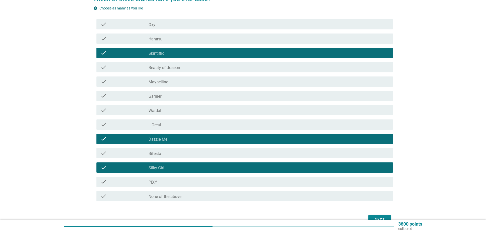
click at [170, 140] on div "check_box_outline_blank Dazzle Me" at bounding box center [269, 139] width 240 height 6
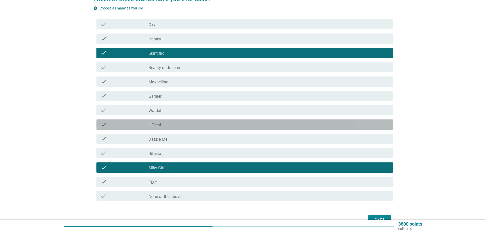
click at [168, 125] on div "check_box_outline_blank L'Oreal" at bounding box center [269, 124] width 240 height 6
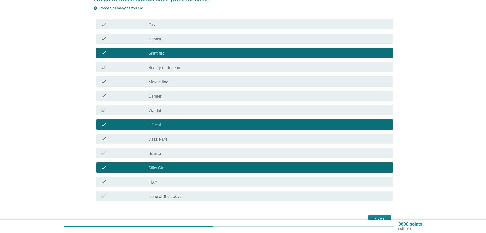
click at [174, 82] on div "check_box_outline_blank Maybelline" at bounding box center [269, 81] width 240 height 6
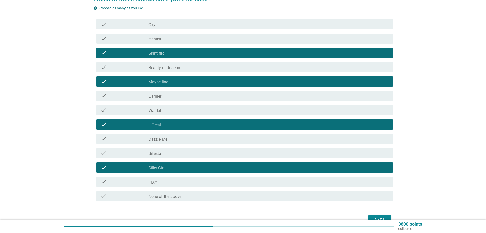
click at [389, 211] on button "Next" at bounding box center [380, 219] width 22 height 9
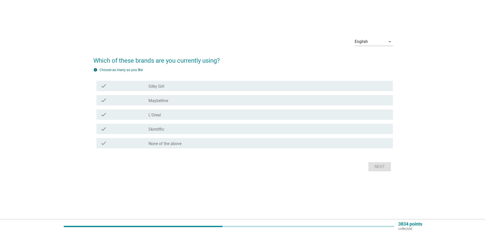
scroll to position [0, 0]
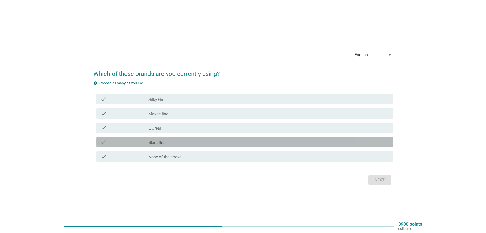
click at [175, 142] on div "check_box Skintiffic" at bounding box center [269, 142] width 240 height 6
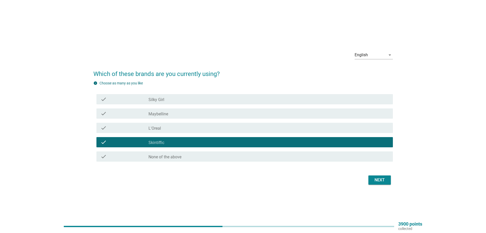
click at [386, 180] on div "Next" at bounding box center [380, 180] width 14 height 6
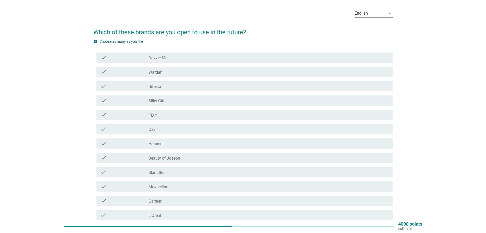
scroll to position [26, 0]
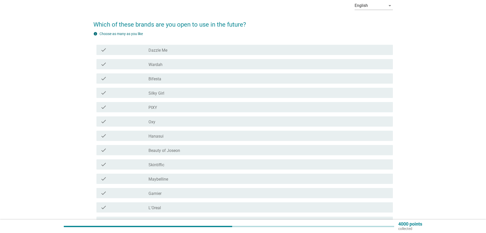
click at [140, 148] on div "check" at bounding box center [125, 150] width 48 height 6
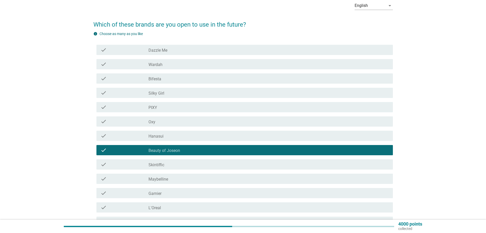
click at [159, 77] on label "Bifesta" at bounding box center [155, 78] width 13 height 5
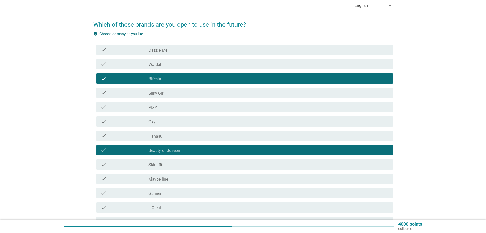
click at [160, 52] on label "Dazzle Me" at bounding box center [158, 50] width 19 height 5
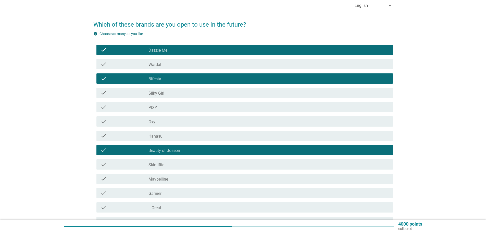
click at [160, 175] on div "check_box Maybelline" at bounding box center [269, 178] width 240 height 6
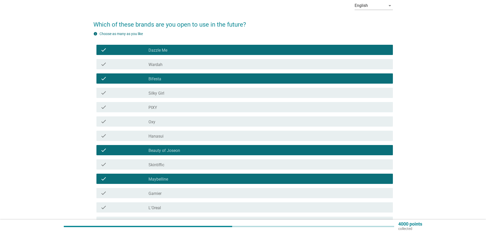
click at [164, 166] on label "Skintiffic" at bounding box center [157, 164] width 16 height 5
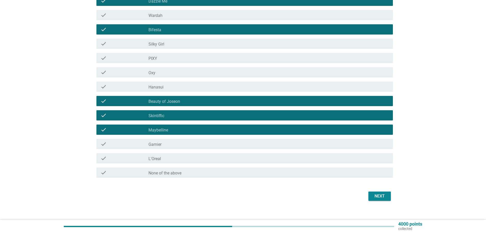
scroll to position [77, 0]
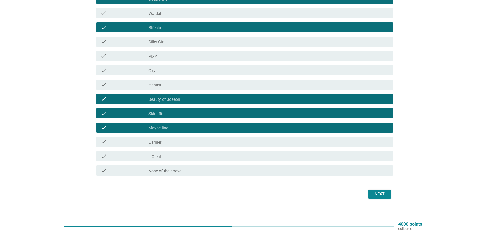
click at [164, 153] on div "check_box L'Oreal" at bounding box center [269, 156] width 240 height 6
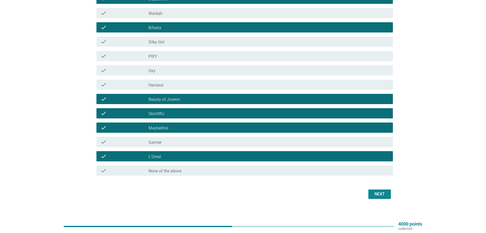
click at [383, 195] on div "Next" at bounding box center [380, 194] width 14 height 6
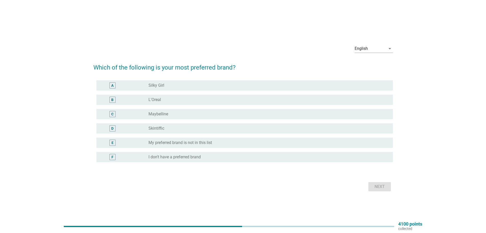
click at [168, 123] on div "D radio_button_unchecked Skintiffic" at bounding box center [244, 128] width 297 height 10
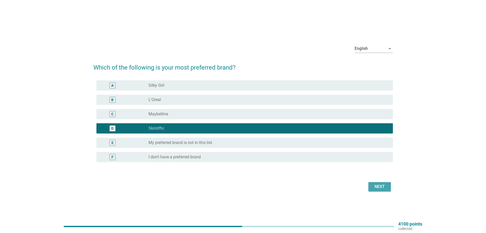
click at [378, 186] on div "Next" at bounding box center [380, 186] width 14 height 6
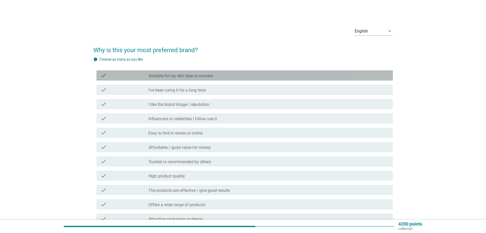
click at [129, 77] on div "check" at bounding box center [125, 75] width 48 height 6
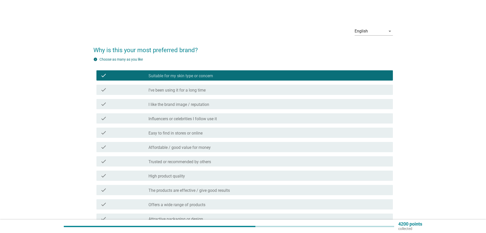
click at [138, 90] on div "check" at bounding box center [125, 90] width 48 height 6
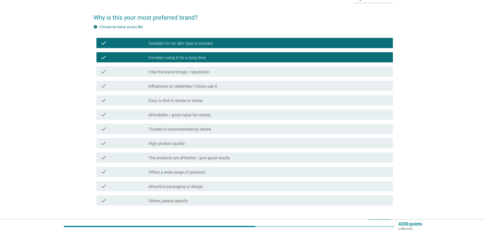
scroll to position [51, 0]
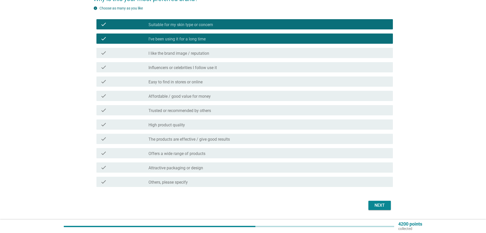
click at [150, 82] on label "Easy to find in stores or online" at bounding box center [176, 81] width 54 height 5
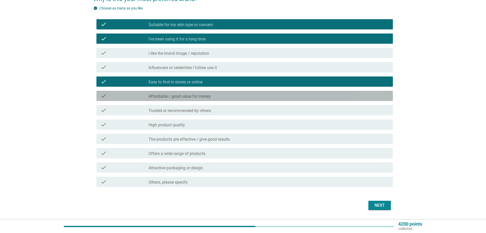
click at [150, 94] on label "Affordable / good value for money" at bounding box center [180, 96] width 62 height 5
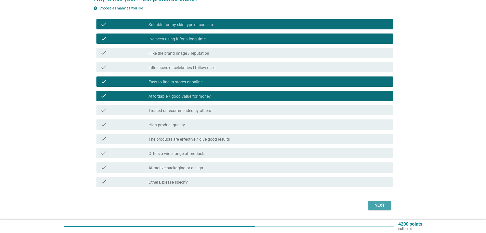
click at [382, 204] on div "Next" at bounding box center [380, 205] width 14 height 6
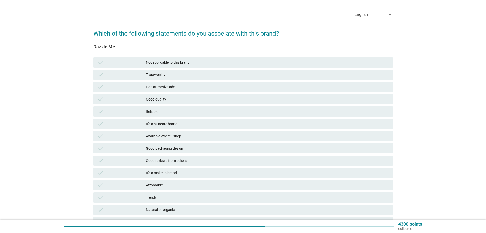
scroll to position [26, 0]
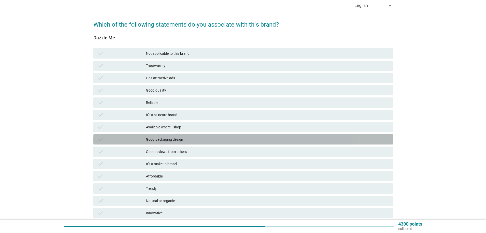
click at [165, 141] on div "Good packaging design" at bounding box center [267, 139] width 243 height 6
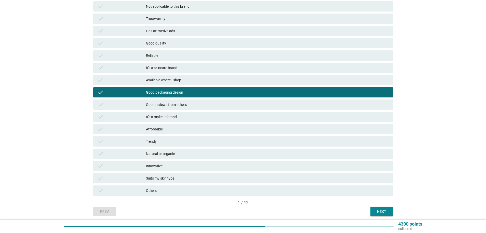
scroll to position [77, 0]
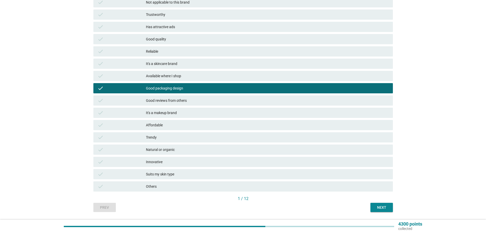
click at [179, 112] on div "It's a makeup brand" at bounding box center [267, 112] width 243 height 6
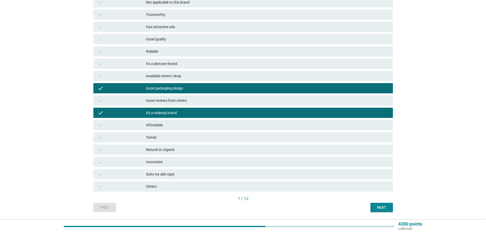
click at [222, 140] on div "Trendy" at bounding box center [267, 137] width 243 height 6
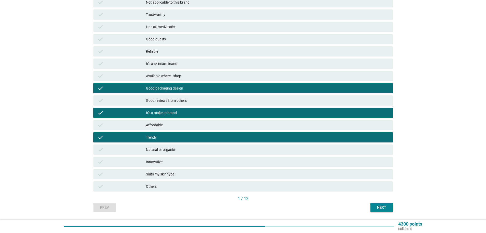
click at [379, 210] on button "Next" at bounding box center [382, 206] width 22 height 9
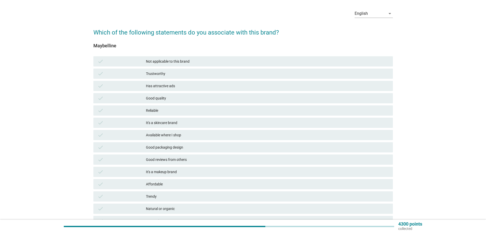
scroll to position [26, 0]
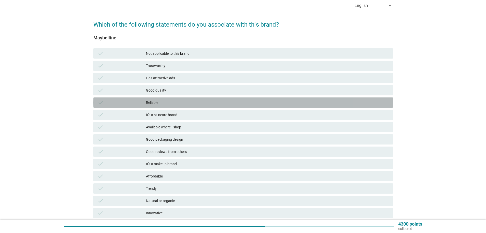
click at [143, 99] on div "check Reliable" at bounding box center [243, 102] width 300 height 10
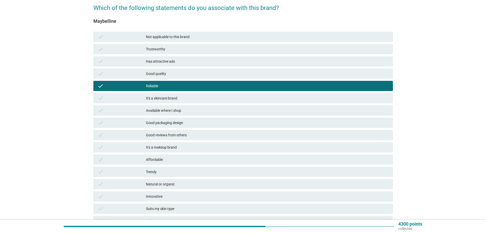
scroll to position [51, 0]
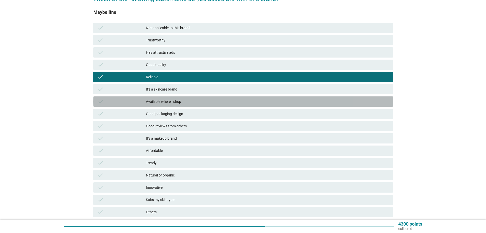
click at [144, 104] on div "check" at bounding box center [121, 101] width 48 height 6
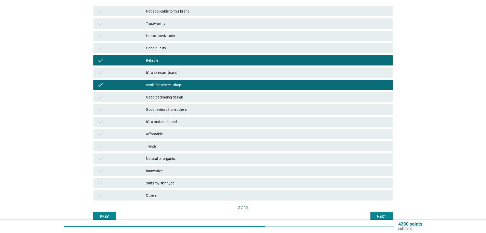
scroll to position [77, 0]
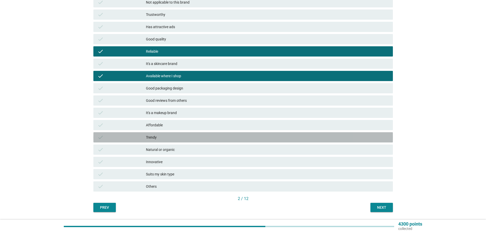
click at [146, 135] on div "Trendy" at bounding box center [267, 137] width 243 height 6
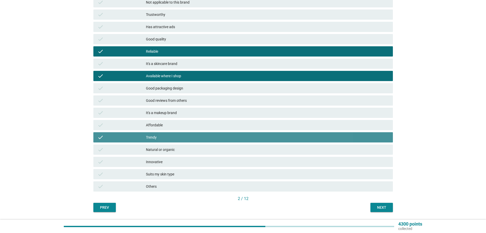
click at [146, 135] on div "Trendy" at bounding box center [267, 137] width 243 height 6
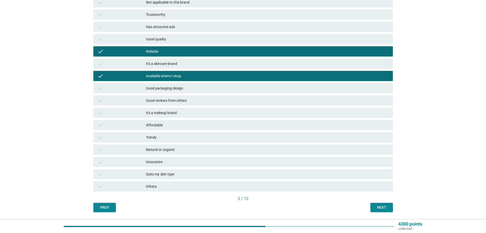
click at [151, 113] on div "It's a makeup brand" at bounding box center [267, 112] width 243 height 6
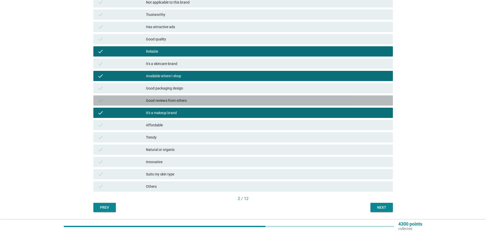
click at [170, 101] on div "Good reviews from others" at bounding box center [267, 100] width 243 height 6
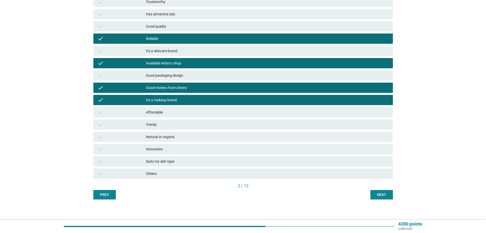
scroll to position [92, 0]
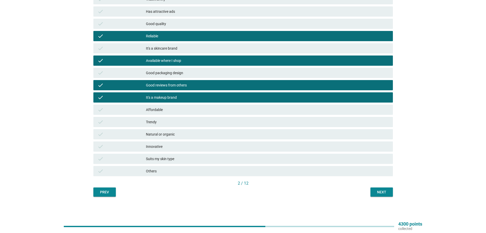
click at [375, 189] on div "Next" at bounding box center [382, 191] width 14 height 5
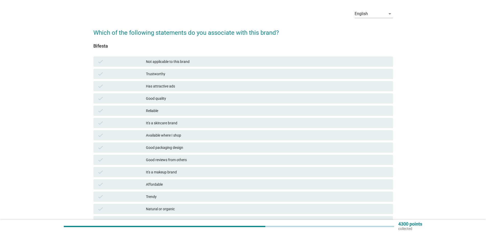
scroll to position [26, 0]
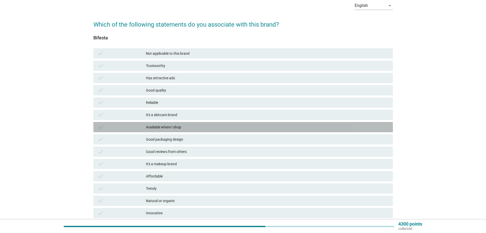
click at [168, 127] on div "Available where I shop" at bounding box center [267, 127] width 243 height 6
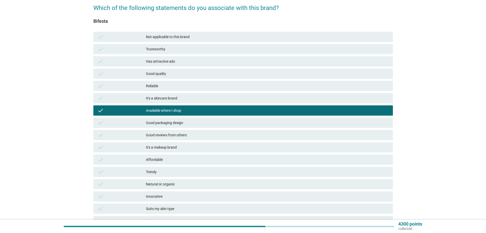
scroll to position [51, 0]
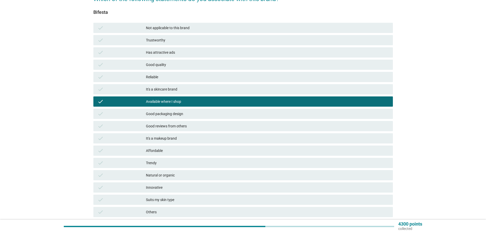
click at [160, 152] on div "Affordable" at bounding box center [267, 150] width 243 height 6
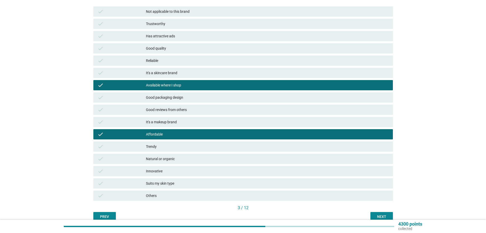
scroll to position [77, 0]
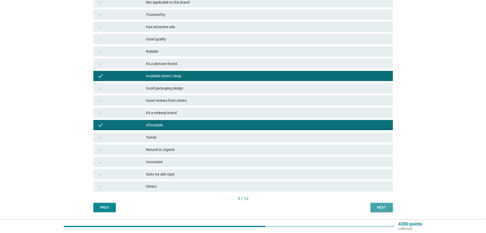
click at [382, 206] on div "Next" at bounding box center [382, 206] width 14 height 5
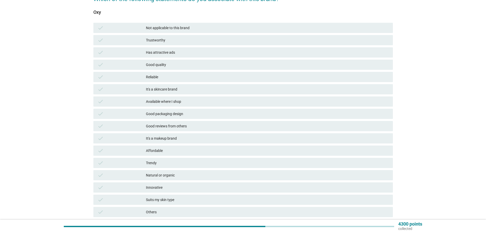
scroll to position [26, 0]
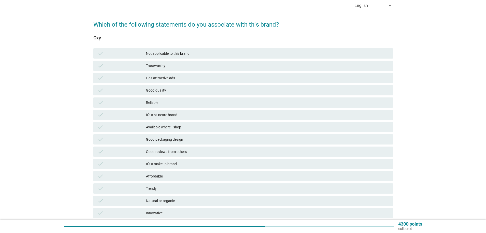
click at [144, 48] on div "check Not applicable to this brand" at bounding box center [243, 53] width 300 height 10
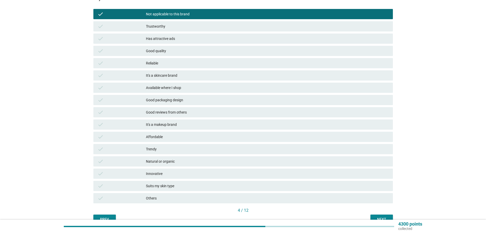
scroll to position [92, 0]
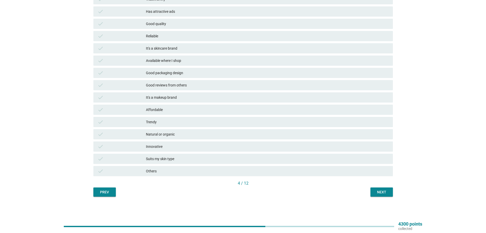
click at [379, 192] on div "Next" at bounding box center [382, 191] width 14 height 5
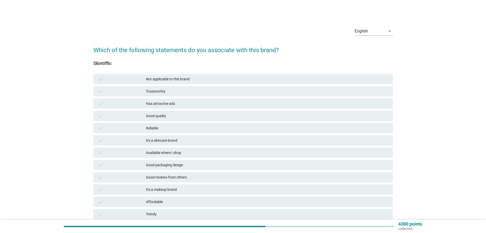
click at [157, 130] on div "Reliable" at bounding box center [267, 128] width 243 height 6
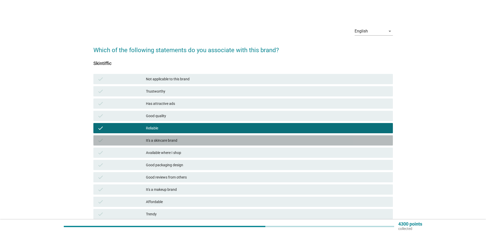
click at [158, 137] on div "It's a skincare brand" at bounding box center [267, 140] width 243 height 6
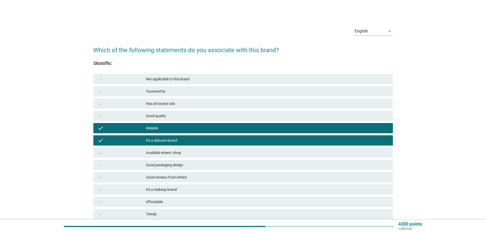
scroll to position [51, 0]
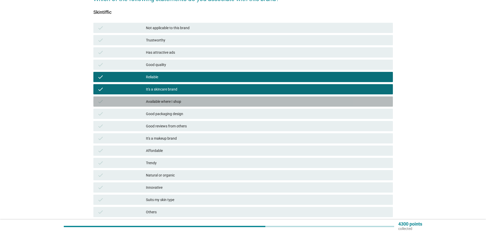
click at [167, 103] on div "Available where I shop" at bounding box center [267, 101] width 243 height 6
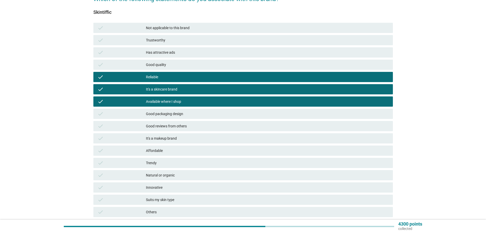
click at [178, 116] on div "Good packaging design" at bounding box center [267, 114] width 243 height 6
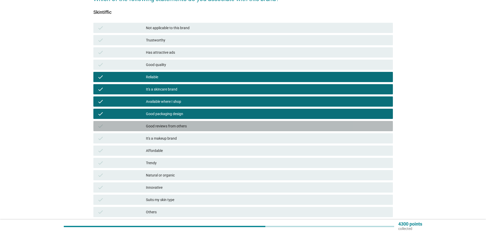
click at [179, 122] on div "check Good reviews from others" at bounding box center [243, 126] width 300 height 10
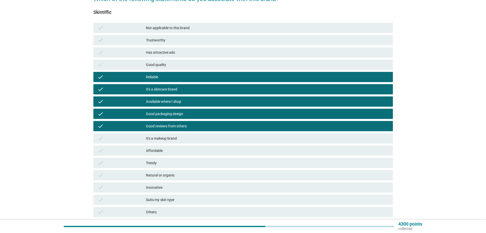
click at [170, 140] on div "It's a makeup brand" at bounding box center [267, 138] width 243 height 6
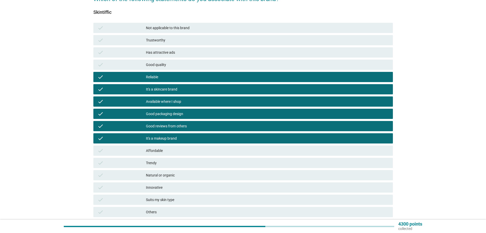
click at [169, 152] on div "Affordable" at bounding box center [267, 150] width 243 height 6
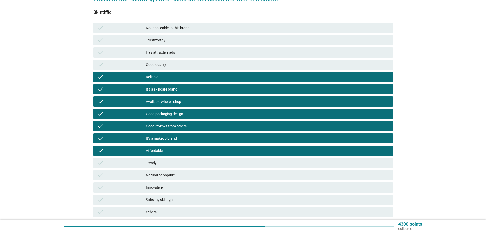
click at [162, 160] on div "Trendy" at bounding box center [267, 163] width 243 height 6
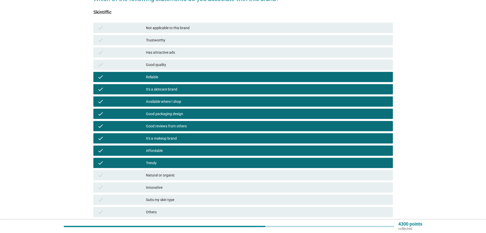
click at [164, 171] on div "check Natural or organic" at bounding box center [243, 175] width 300 height 10
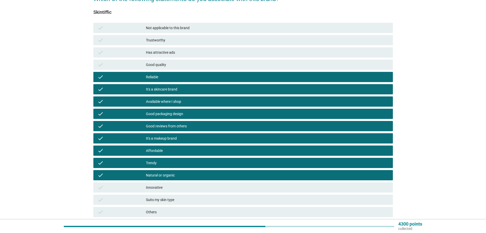
scroll to position [92, 0]
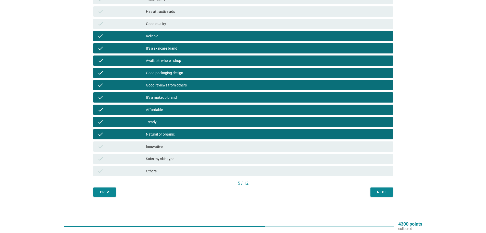
click at [188, 154] on div "check Suits my skin type" at bounding box center [243, 158] width 300 height 10
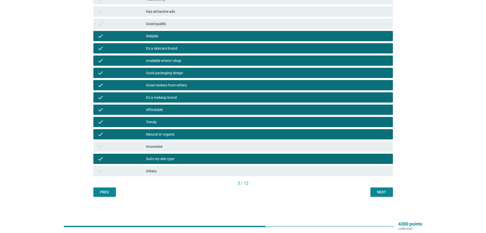
click at [383, 196] on div "English arrow_drop_down Which of the following statements do you associate with…" at bounding box center [243, 63] width 308 height 273
click at [383, 194] on div "Next" at bounding box center [382, 191] width 14 height 5
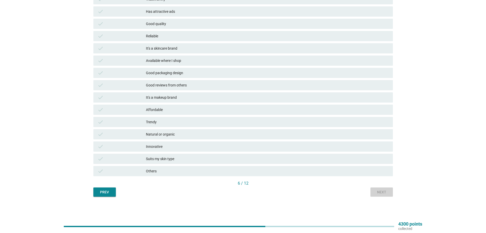
scroll to position [0, 0]
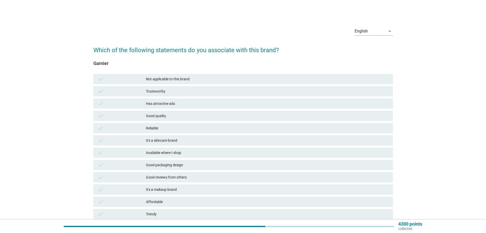
click at [160, 79] on div "Not applicable to this brand" at bounding box center [267, 79] width 243 height 6
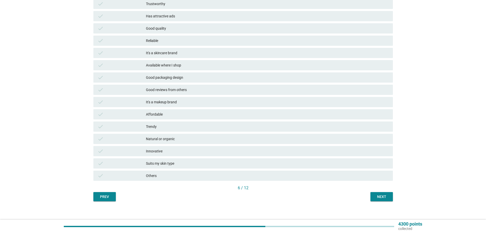
scroll to position [92, 0]
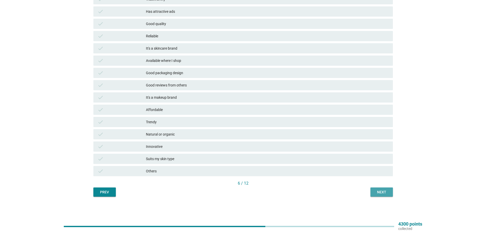
click at [387, 188] on button "Next" at bounding box center [382, 191] width 22 height 9
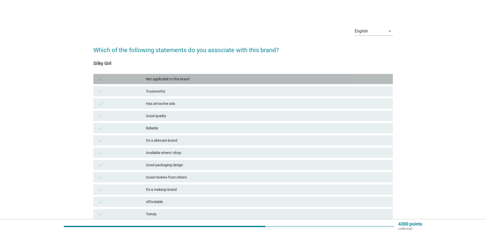
click at [177, 77] on div "Not applicable to this brand" at bounding box center [267, 79] width 243 height 6
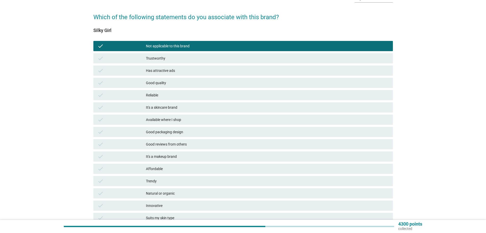
scroll to position [92, 0]
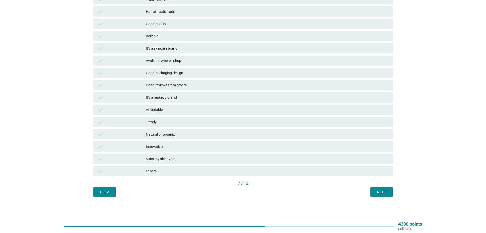
click at [388, 193] on div "Next" at bounding box center [382, 191] width 14 height 5
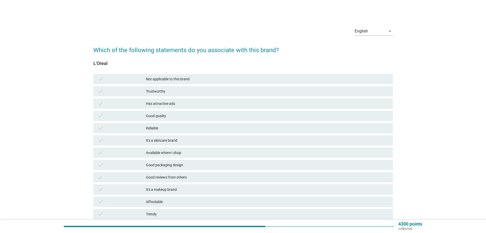
scroll to position [26, 0]
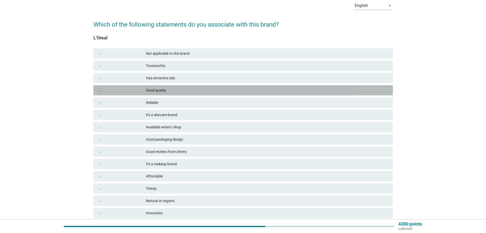
click at [159, 86] on div "check Good quality" at bounding box center [243, 90] width 300 height 10
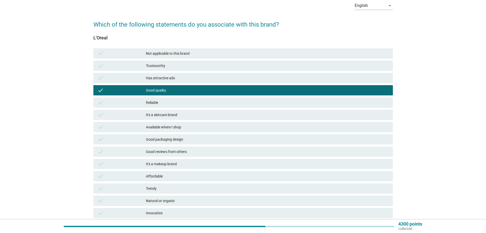
click at [161, 99] on div "check Reliable" at bounding box center [243, 102] width 300 height 10
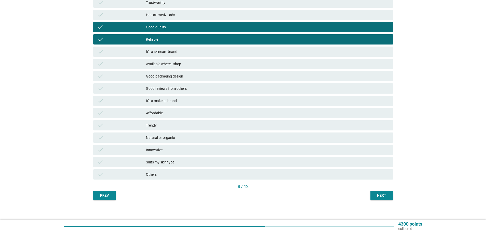
scroll to position [92, 0]
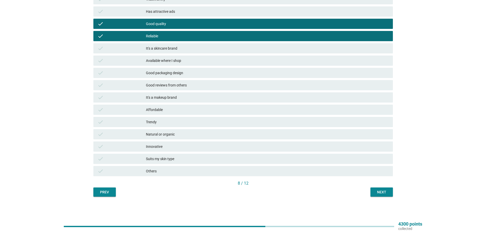
click at [178, 49] on div "It's a skincare brand" at bounding box center [267, 48] width 243 height 6
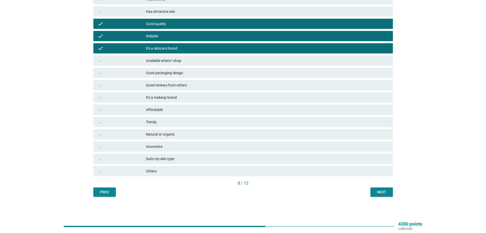
click at [188, 48] on div "It's a skincare brand" at bounding box center [267, 48] width 243 height 6
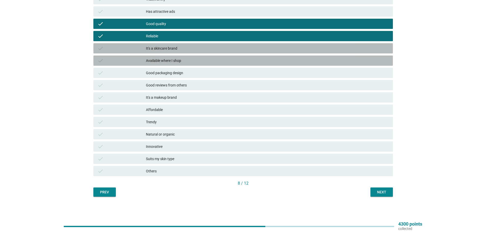
click at [186, 59] on div "Available where I shop" at bounding box center [267, 60] width 243 height 6
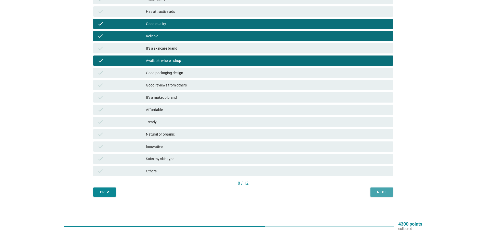
click at [383, 189] on button "Next" at bounding box center [382, 191] width 22 height 9
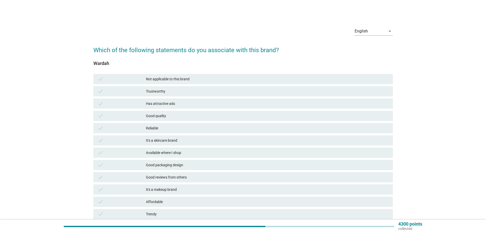
click at [140, 75] on div "check Not applicable to this brand" at bounding box center [243, 79] width 300 height 10
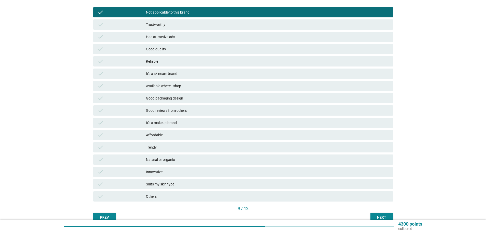
scroll to position [92, 0]
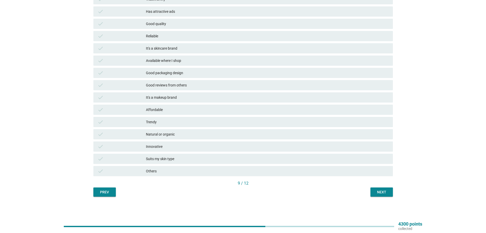
click at [385, 191] on div "Next" at bounding box center [382, 191] width 14 height 5
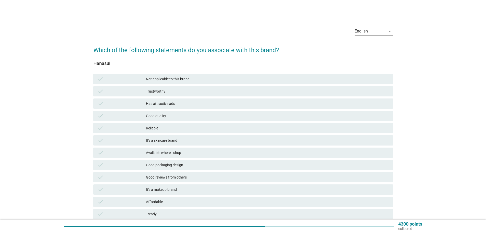
click at [183, 78] on div "Not applicable to this brand" at bounding box center [267, 79] width 243 height 6
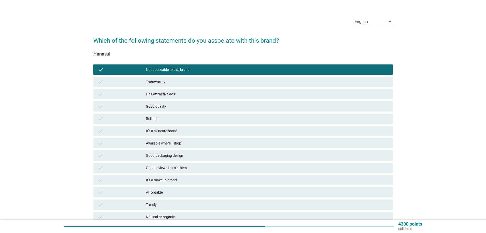
scroll to position [92, 0]
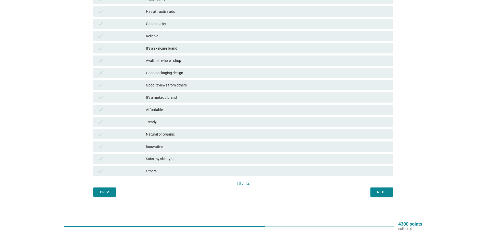
click at [381, 194] on div "Next" at bounding box center [382, 191] width 14 height 5
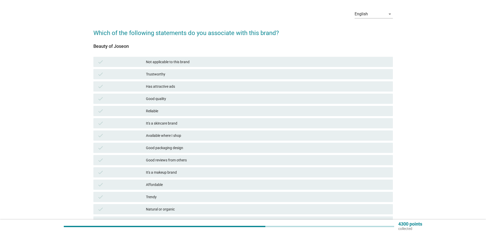
scroll to position [26, 0]
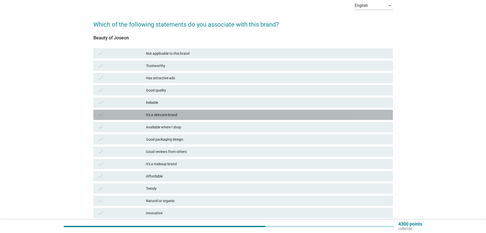
click at [168, 113] on div "It's a skincare brand" at bounding box center [267, 115] width 243 height 6
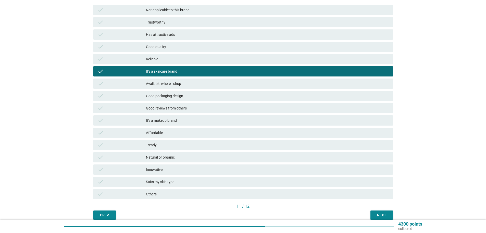
scroll to position [77, 0]
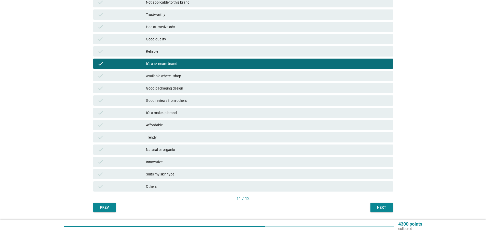
click at [190, 138] on div "Trendy" at bounding box center [267, 137] width 243 height 6
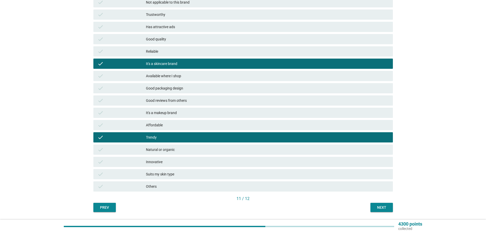
click at [383, 210] on button "Next" at bounding box center [382, 206] width 22 height 9
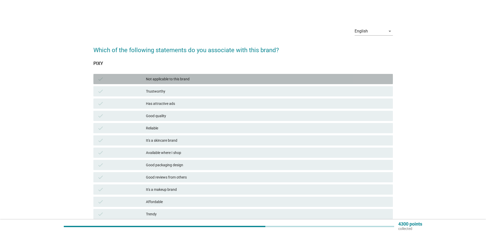
click at [164, 75] on div "check Not applicable to this brand" at bounding box center [243, 79] width 300 height 10
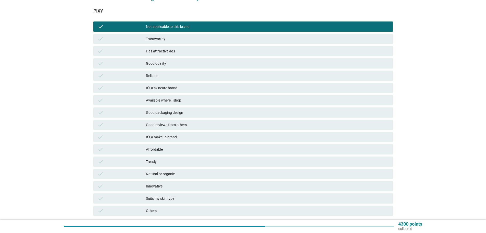
scroll to position [92, 0]
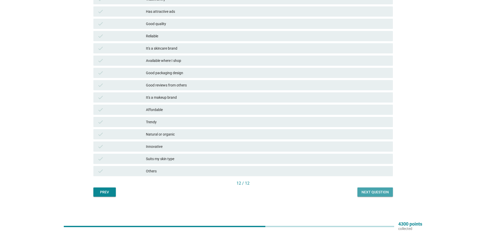
click at [390, 193] on button "Next question" at bounding box center [375, 191] width 35 height 9
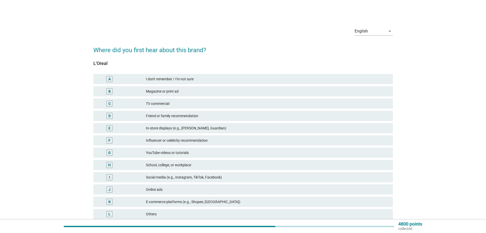
click at [228, 128] on div "In-store displays (e.g., [PERSON_NAME], Guardian)" at bounding box center [267, 128] width 243 height 6
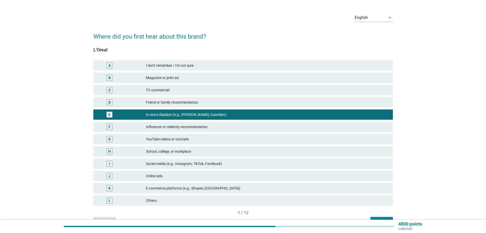
scroll to position [26, 0]
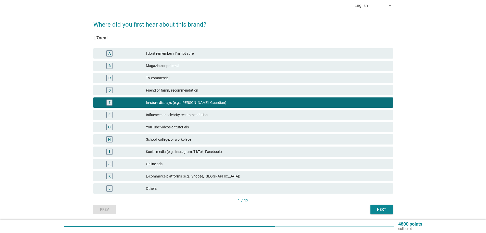
click at [228, 128] on div "YouTube videos or tutorials" at bounding box center [267, 127] width 243 height 6
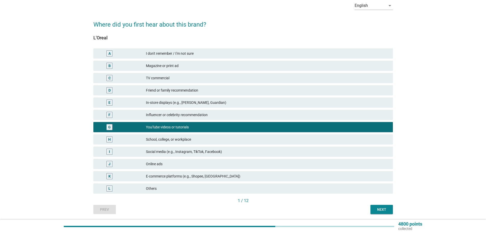
click at [228, 104] on div "In-store displays (e.g., [PERSON_NAME], Guardian)" at bounding box center [267, 102] width 243 height 6
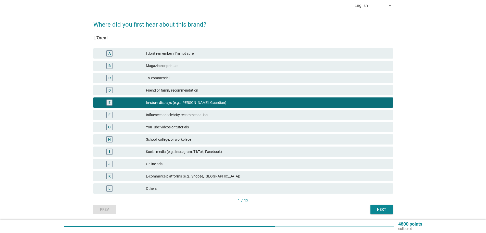
click at [384, 209] on div "Next" at bounding box center [382, 208] width 14 height 5
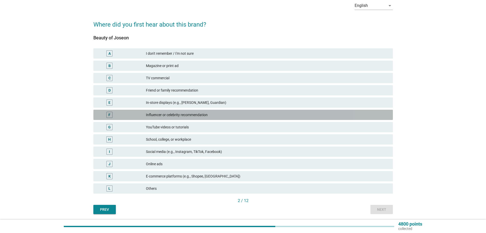
click at [216, 112] on div "Influencer or celebrity recommendation" at bounding box center [267, 115] width 243 height 6
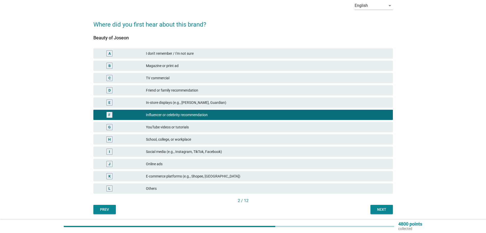
click at [378, 210] on div "Next" at bounding box center [382, 208] width 14 height 5
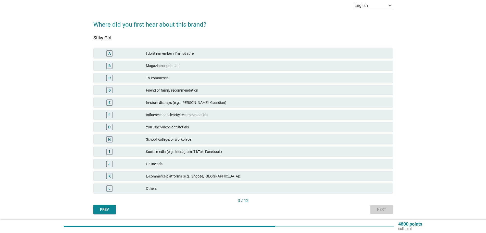
scroll to position [0, 0]
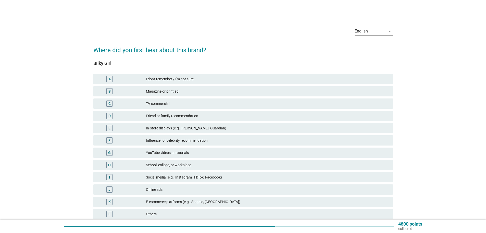
click at [216, 124] on div "E In-store displays (e.g., [PERSON_NAME], Guardian)" at bounding box center [243, 128] width 300 height 10
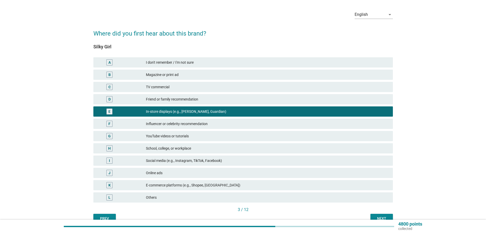
scroll to position [26, 0]
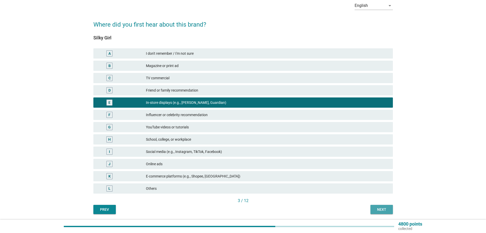
click at [378, 209] on div "Next" at bounding box center [382, 208] width 14 height 5
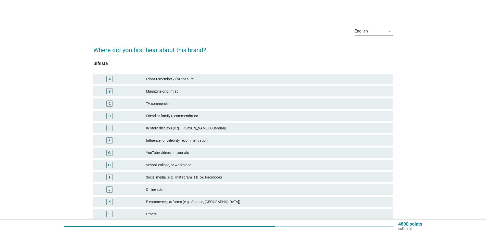
click at [216, 122] on div "E In-store displays (e.g., [PERSON_NAME], Guardian)" at bounding box center [243, 128] width 302 height 12
click at [222, 127] on div "In-store displays (e.g., [PERSON_NAME], Guardian)" at bounding box center [267, 128] width 243 height 6
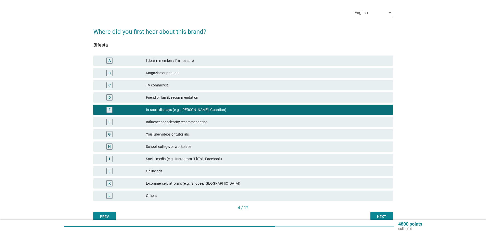
scroll to position [43, 0]
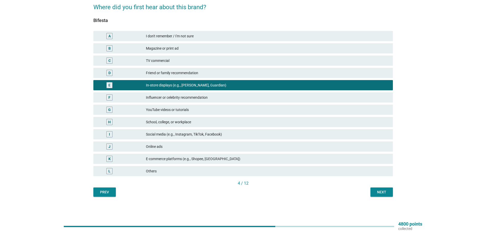
click at [382, 190] on div "Next" at bounding box center [382, 191] width 14 height 5
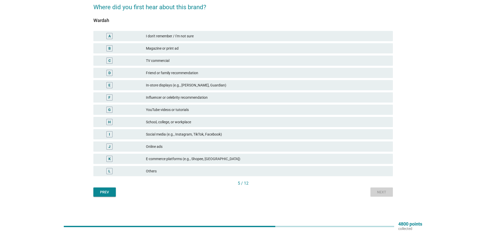
scroll to position [0, 0]
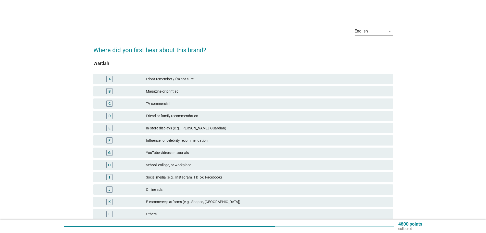
click at [185, 127] on div "In-store displays (e.g., [PERSON_NAME], Guardian)" at bounding box center [267, 128] width 243 height 6
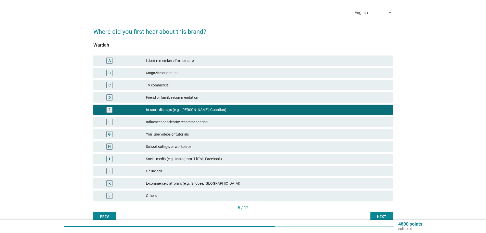
scroll to position [43, 0]
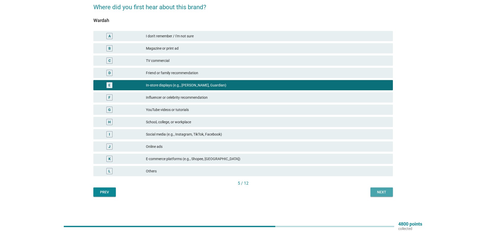
click at [387, 192] on div "Next" at bounding box center [382, 191] width 14 height 5
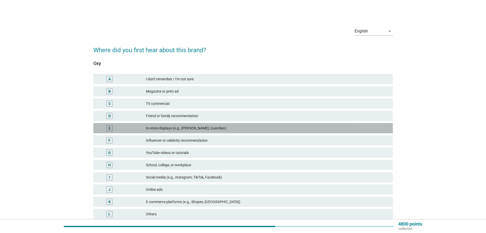
click at [161, 130] on div "In-store displays (e.g., [PERSON_NAME], Guardian)" at bounding box center [267, 128] width 243 height 6
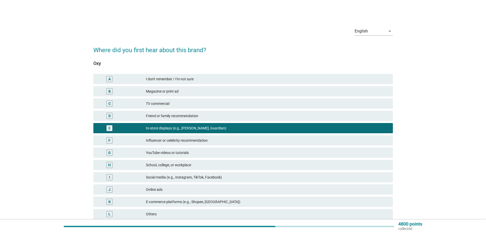
scroll to position [43, 0]
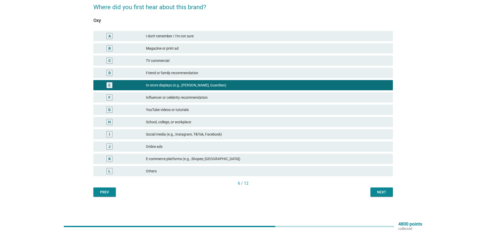
click at [387, 194] on div "Next" at bounding box center [382, 191] width 14 height 5
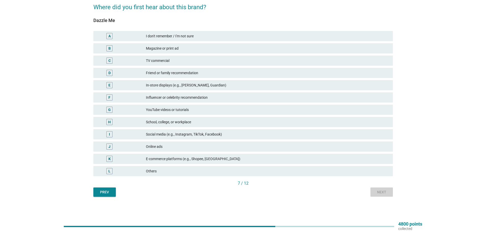
scroll to position [0, 0]
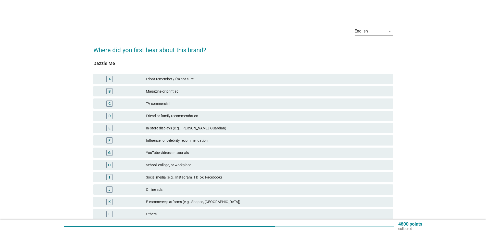
click at [197, 129] on div "In-store displays (e.g., [PERSON_NAME], Guardian)" at bounding box center [267, 128] width 243 height 6
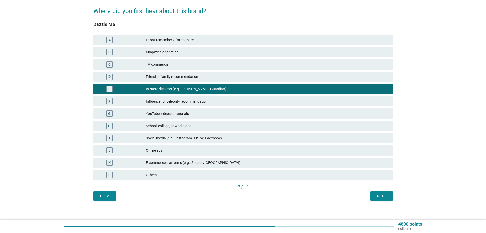
scroll to position [43, 0]
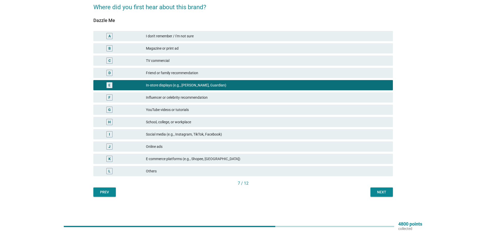
click at [374, 197] on div "English arrow_drop_down Where did you first hear about this brand? Dazzle Me A …" at bounding box center [243, 88] width 308 height 224
click at [374, 196] on button "Next" at bounding box center [382, 191] width 22 height 9
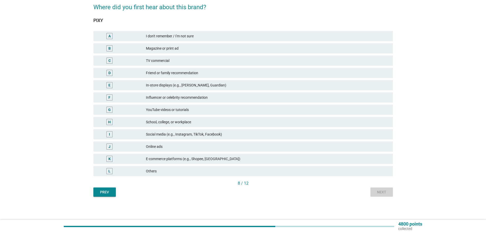
scroll to position [0, 0]
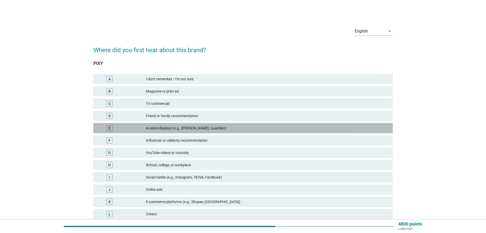
click at [172, 128] on div "In-store displays (e.g., [PERSON_NAME], Guardian)" at bounding box center [267, 128] width 243 height 6
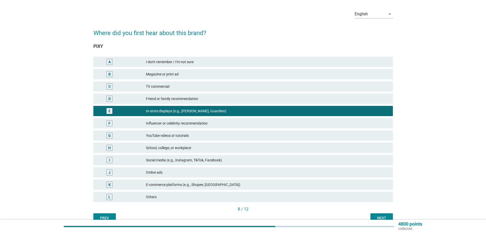
scroll to position [43, 0]
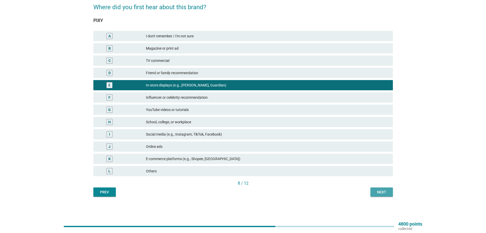
click at [383, 190] on div "Next" at bounding box center [382, 191] width 14 height 5
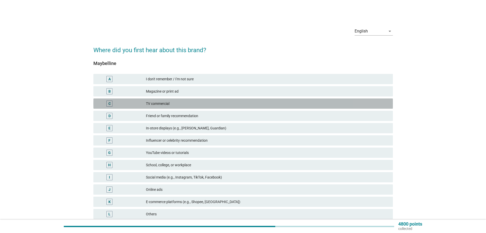
click at [178, 104] on div "TV commercial" at bounding box center [267, 103] width 243 height 6
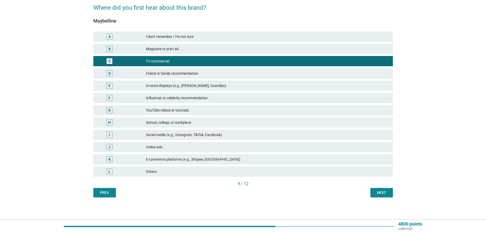
scroll to position [43, 0]
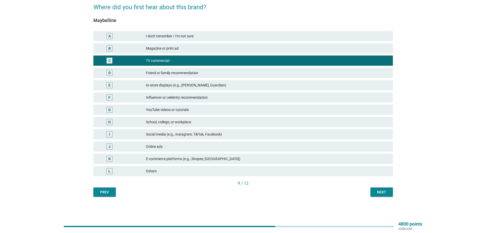
click at [375, 189] on div "Next" at bounding box center [382, 191] width 14 height 5
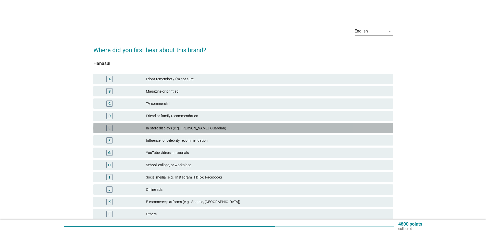
click at [228, 127] on div "In-store displays (e.g., [PERSON_NAME], Guardian)" at bounding box center [267, 128] width 243 height 6
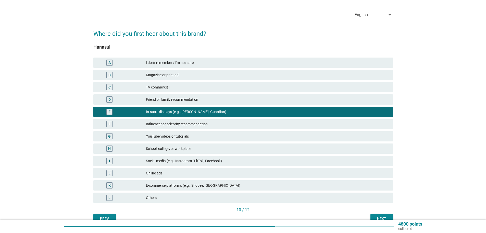
scroll to position [26, 0]
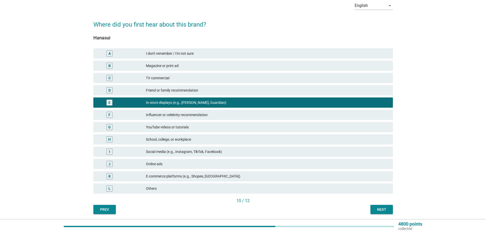
click at [376, 204] on div "10 / 12" at bounding box center [243, 200] width 300 height 7
click at [380, 207] on button "Next" at bounding box center [382, 208] width 22 height 9
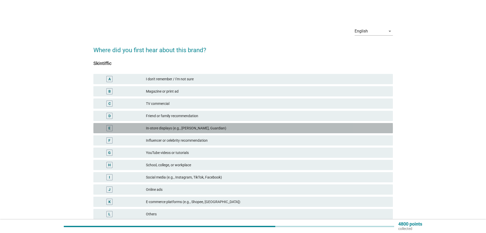
click at [194, 126] on div "In-store displays (e.g., [PERSON_NAME], Guardian)" at bounding box center [267, 128] width 243 height 6
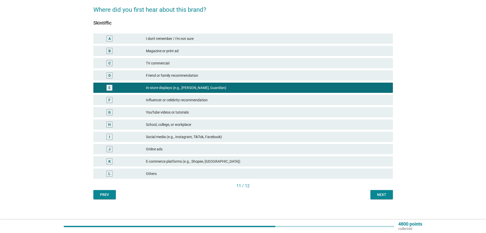
scroll to position [43, 0]
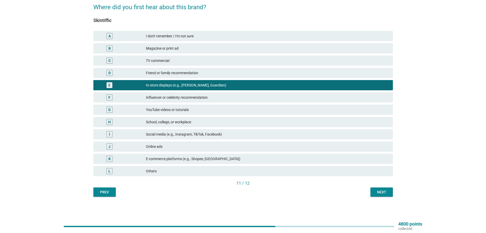
click at [208, 98] on div "Influencer or celebrity recommendation" at bounding box center [267, 97] width 243 height 6
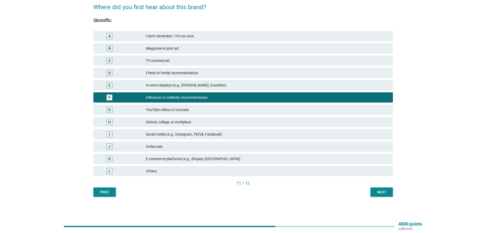
click at [371, 192] on button "Next" at bounding box center [382, 191] width 22 height 9
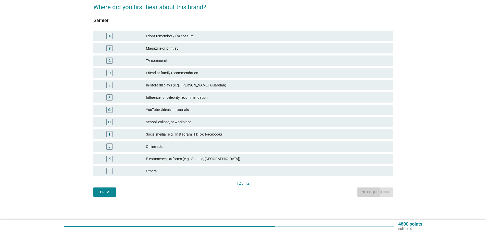
scroll to position [0, 0]
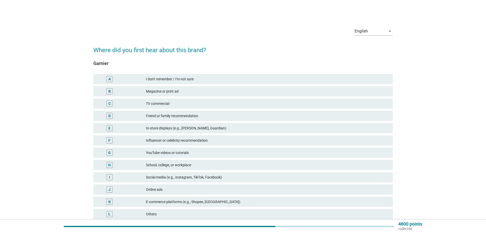
click at [189, 126] on div "In-store displays (e.g., [PERSON_NAME], Guardian)" at bounding box center [267, 128] width 243 height 6
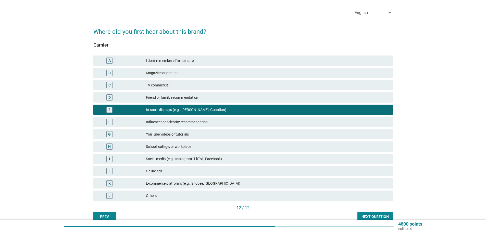
scroll to position [43, 0]
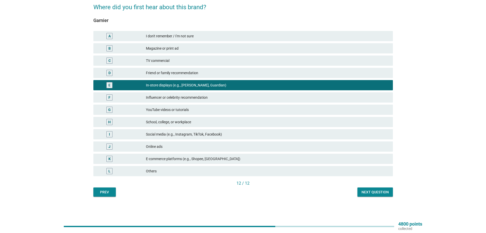
click at [384, 194] on button "Next question" at bounding box center [375, 191] width 35 height 9
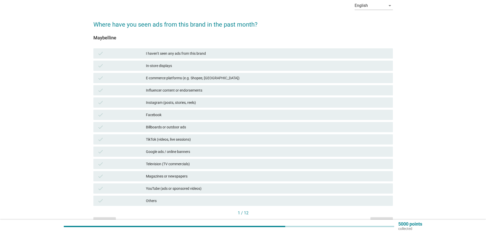
click at [169, 164] on div "Television (TV commercials)" at bounding box center [267, 164] width 243 height 6
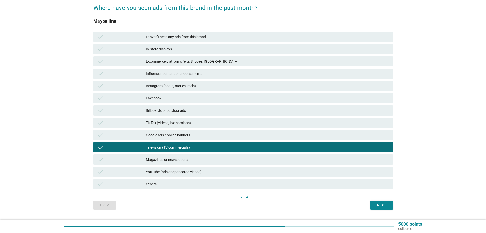
scroll to position [51, 0]
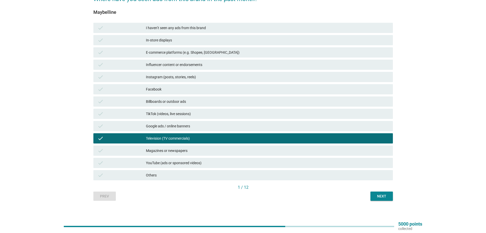
click at [375, 200] on div "English arrow_drop_down Where have you seen ads from this brand in the past mon…" at bounding box center [243, 86] width 308 height 237
click at [375, 198] on div "Next" at bounding box center [382, 195] width 14 height 5
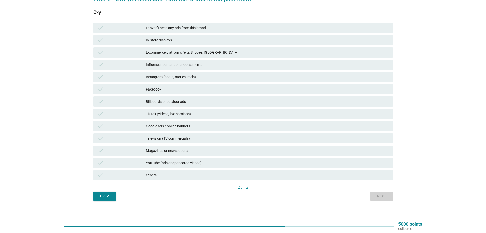
scroll to position [0, 0]
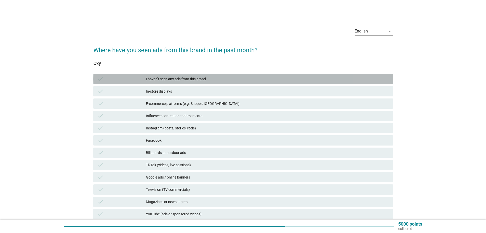
click at [211, 79] on div "I haven’t seen any ads from this brand" at bounding box center [267, 79] width 243 height 6
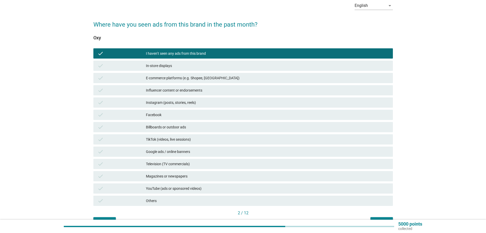
scroll to position [51, 0]
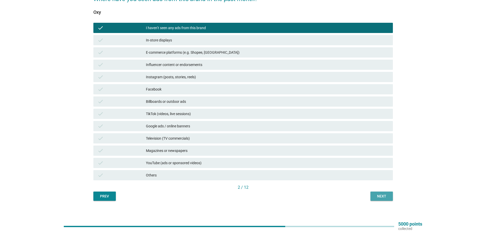
click at [383, 196] on div "Next" at bounding box center [382, 195] width 14 height 5
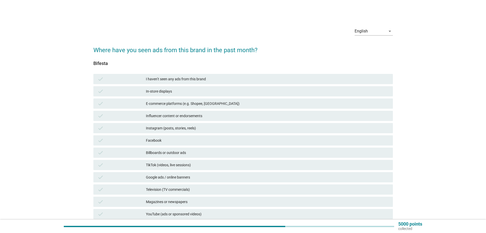
click at [152, 81] on div "I haven’t seen any ads from this brand" at bounding box center [267, 79] width 243 height 6
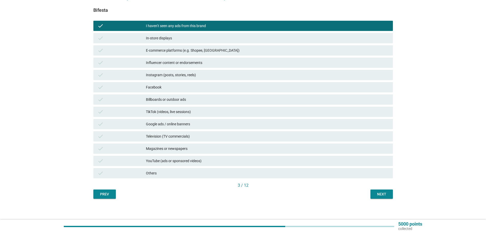
scroll to position [55, 0]
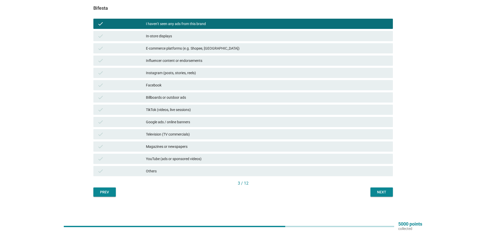
click at [382, 191] on div "Next" at bounding box center [382, 191] width 14 height 5
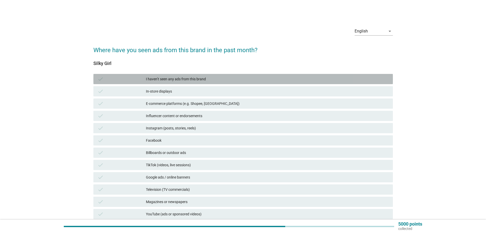
click at [167, 75] on div "check I haven’t seen any ads from this brand" at bounding box center [243, 79] width 300 height 10
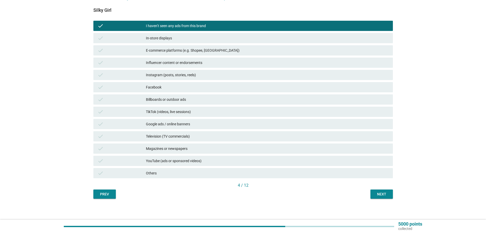
scroll to position [55, 0]
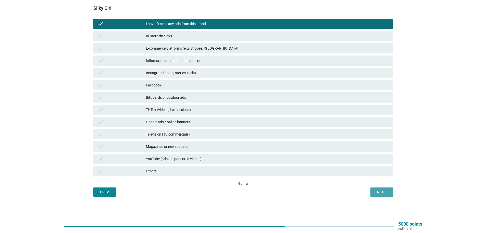
click at [382, 192] on div "Next" at bounding box center [382, 191] width 14 height 5
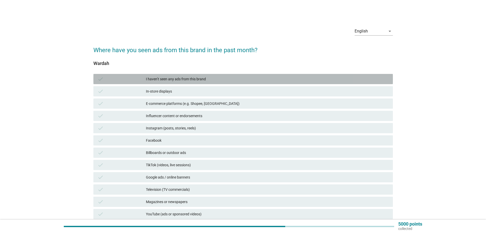
click at [173, 79] on div "I haven’t seen any ads from this brand" at bounding box center [267, 79] width 243 height 6
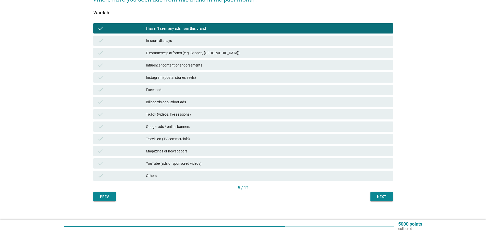
scroll to position [51, 0]
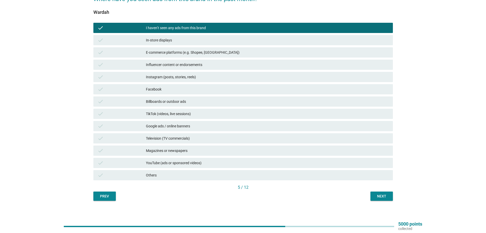
click at [378, 202] on div "English arrow_drop_down Where have you seen ads from this brand in the past mon…" at bounding box center [243, 86] width 308 height 237
click at [379, 201] on div "English arrow_drop_down Where have you seen ads from this brand in the past mon…" at bounding box center [243, 86] width 308 height 237
click at [381, 197] on div "Next" at bounding box center [382, 195] width 14 height 5
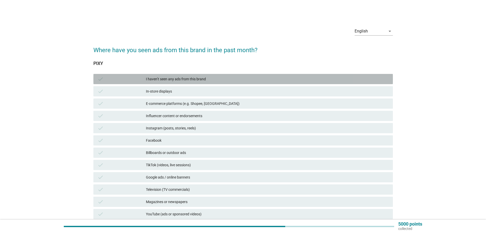
click at [224, 78] on div "I haven’t seen any ads from this brand" at bounding box center [267, 79] width 243 height 6
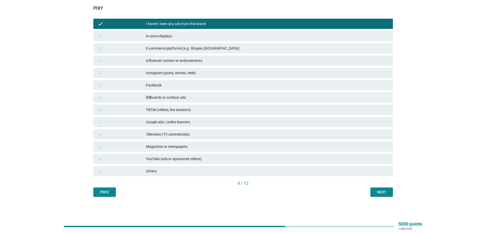
click at [384, 192] on div "Next" at bounding box center [382, 191] width 14 height 5
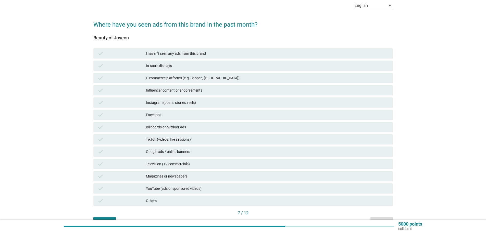
click at [180, 101] on div "Instagram (posts, stories, reels)" at bounding box center [267, 102] width 243 height 6
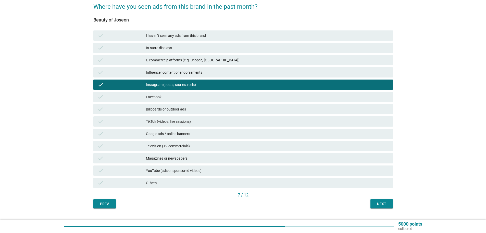
scroll to position [55, 0]
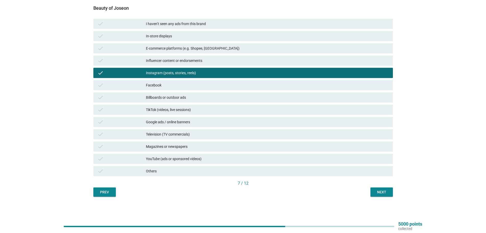
click at [386, 193] on div "Next" at bounding box center [382, 191] width 14 height 5
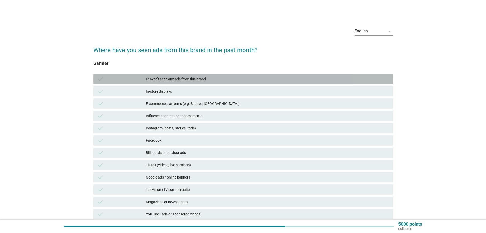
click at [167, 81] on div "I haven’t seen any ads from this brand" at bounding box center [267, 79] width 243 height 6
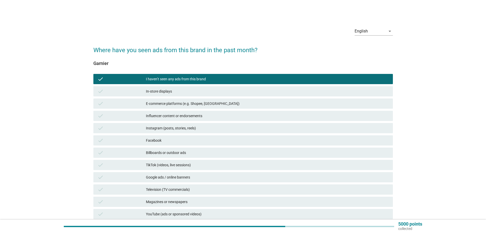
scroll to position [26, 0]
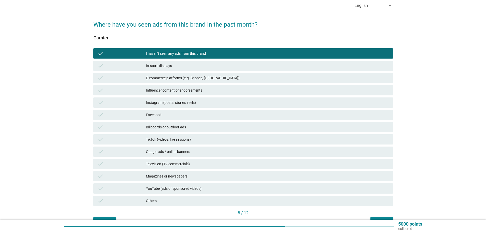
click at [381, 211] on div "8 / 12" at bounding box center [243, 213] width 300 height 7
click at [382, 211] on button "Next" at bounding box center [382, 221] width 22 height 9
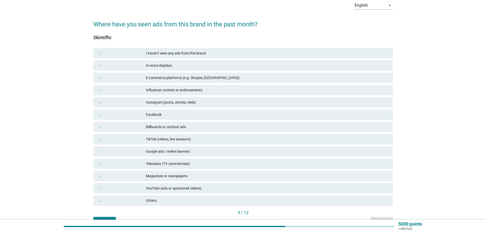
scroll to position [51, 0]
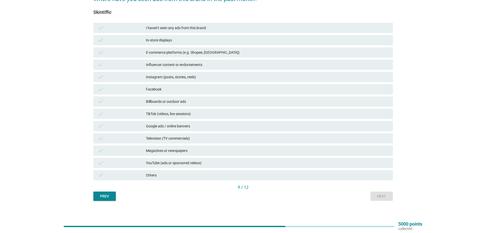
click at [167, 51] on div "E-commerce platforms (e.g. Shopee, [GEOGRAPHIC_DATA])" at bounding box center [267, 52] width 243 height 6
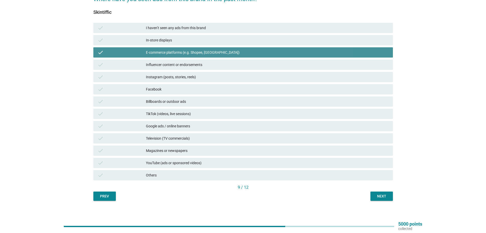
click at [167, 67] on div "Influencer content or endorsements" at bounding box center [267, 65] width 243 height 6
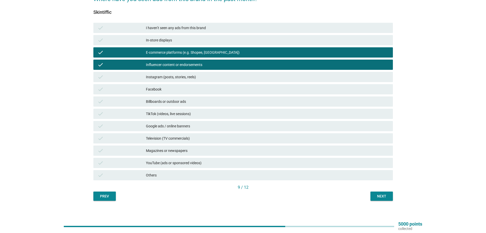
click at [182, 41] on div "In-store displays" at bounding box center [267, 40] width 243 height 6
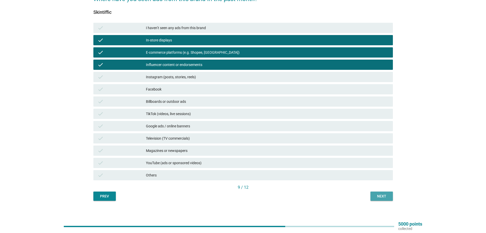
click at [385, 193] on div "Next" at bounding box center [382, 195] width 14 height 5
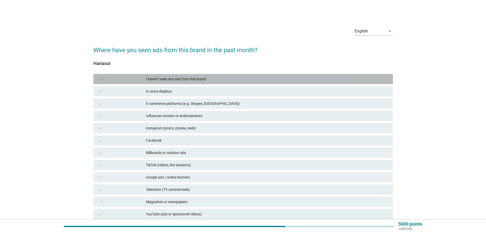
click at [176, 79] on div "I haven’t seen any ads from this brand" at bounding box center [267, 79] width 243 height 6
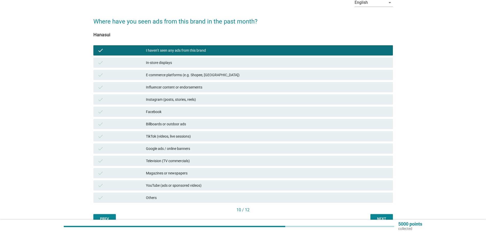
scroll to position [55, 0]
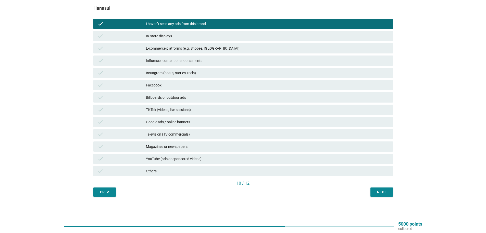
click at [385, 192] on div "Next" at bounding box center [382, 191] width 14 height 5
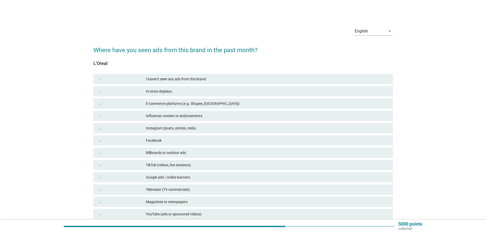
scroll to position [26, 0]
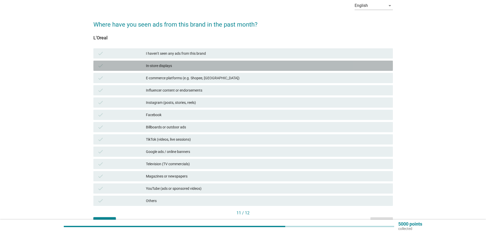
click at [172, 64] on div "In-store displays" at bounding box center [267, 66] width 243 height 6
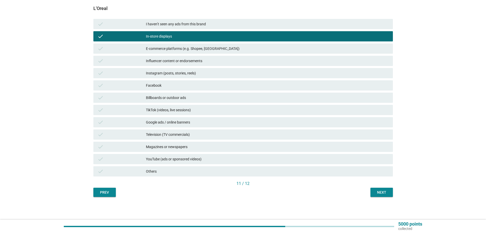
scroll to position [55, 0]
click at [391, 192] on button "Next" at bounding box center [382, 191] width 22 height 9
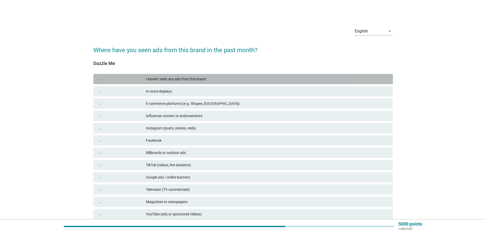
click at [174, 77] on div "I haven’t seen any ads from this brand" at bounding box center [267, 79] width 243 height 6
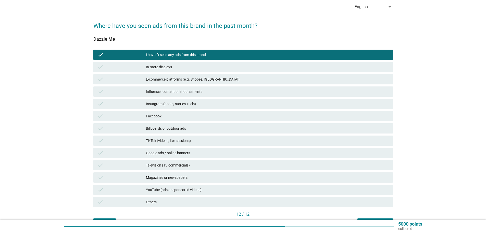
scroll to position [55, 0]
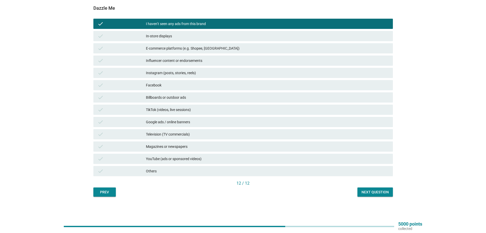
click at [375, 190] on div "Next question" at bounding box center [375, 191] width 27 height 5
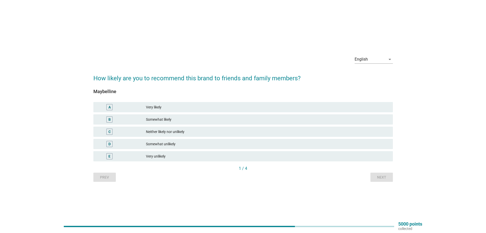
click at [196, 119] on div "Somewhat likely" at bounding box center [267, 119] width 243 height 6
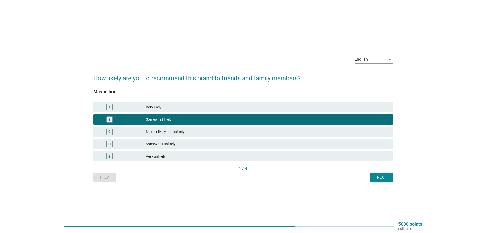
click at [381, 177] on div "Next" at bounding box center [382, 176] width 14 height 5
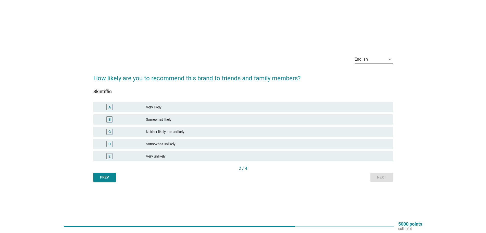
click at [163, 110] on div "A Very likely" at bounding box center [243, 107] width 300 height 10
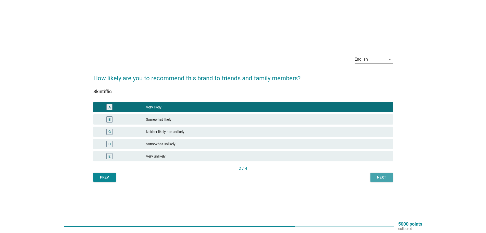
click at [385, 177] on div "Next" at bounding box center [382, 176] width 14 height 5
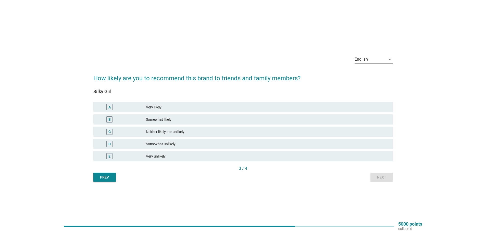
click at [170, 129] on div "Neither likely nor unlikely" at bounding box center [267, 131] width 243 height 6
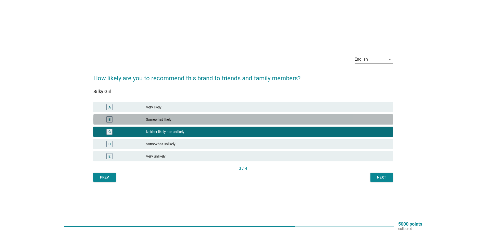
click at [278, 122] on div "Somewhat likely" at bounding box center [267, 119] width 243 height 6
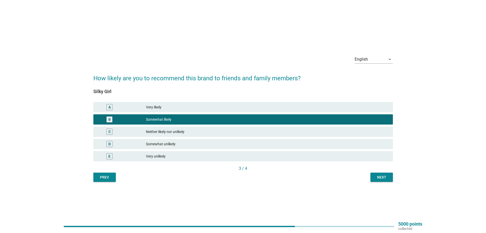
click at [389, 180] on button "Next" at bounding box center [382, 176] width 22 height 9
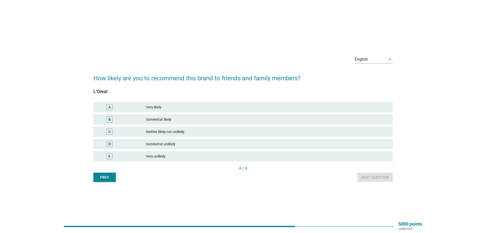
click at [173, 118] on div "Somewhat likely" at bounding box center [267, 119] width 243 height 6
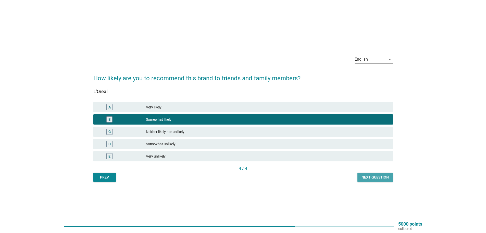
click at [377, 175] on div "Next question" at bounding box center [375, 176] width 27 height 5
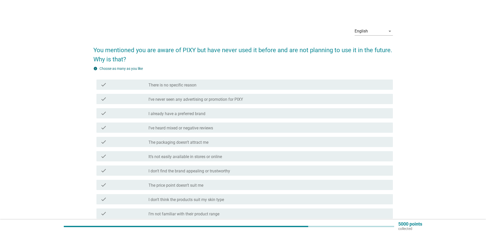
scroll to position [26, 0]
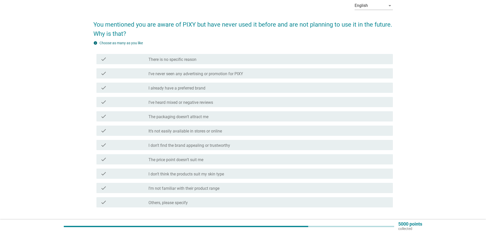
click at [165, 54] on div "check check_box_outline_blank There is no specific reason" at bounding box center [244, 59] width 297 height 10
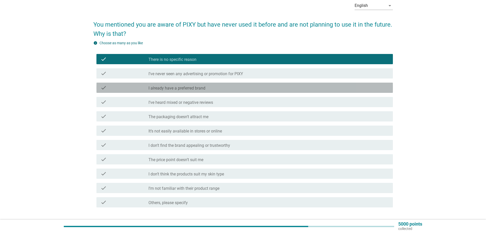
click at [175, 90] on label "I already have a preferred brand" at bounding box center [177, 88] width 57 height 5
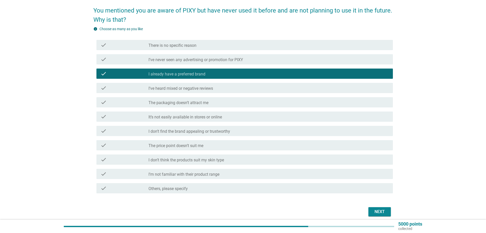
scroll to position [51, 0]
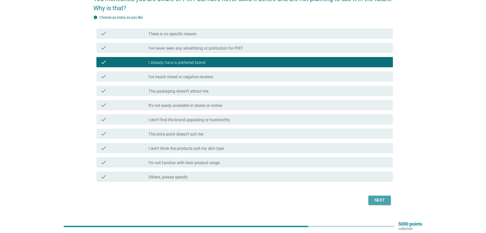
click at [376, 200] on div "Next" at bounding box center [380, 200] width 14 height 6
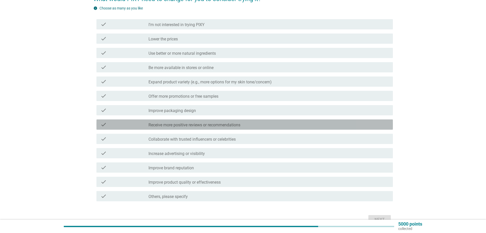
click at [286, 124] on div "check_box_outline_blank Receive more positive reviews or recommendations" at bounding box center [269, 124] width 240 height 6
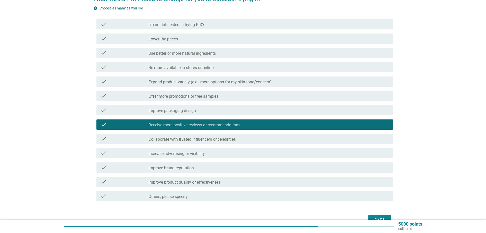
click at [282, 139] on div "check_box_outline_blank Collaborate with trusted influencers or celebrities" at bounding box center [269, 139] width 240 height 6
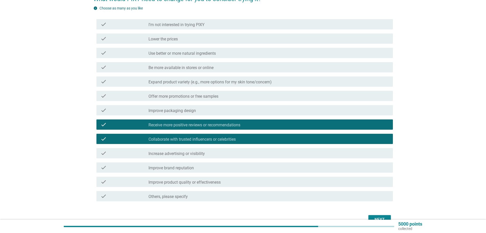
scroll to position [77, 0]
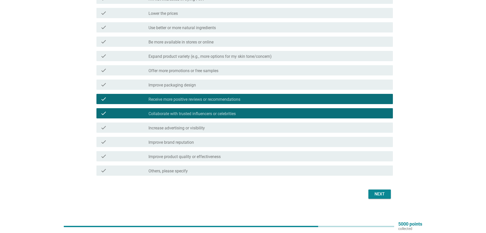
click at [284, 129] on div "check_box_outline_blank Increase advertising or visibility" at bounding box center [269, 127] width 240 height 6
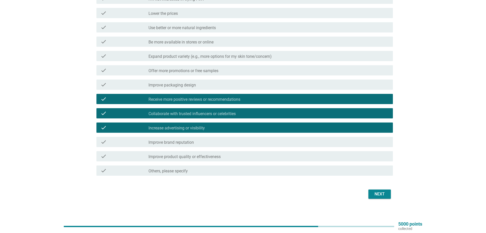
click at [332, 139] on div "check_box_outline_blank Improve brand reputation" at bounding box center [269, 142] width 240 height 6
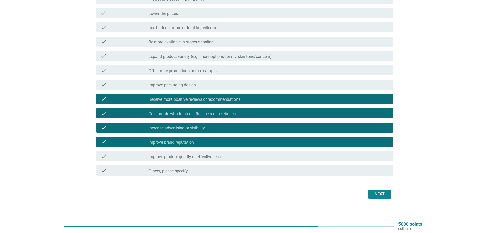
click at [369, 188] on div "Next" at bounding box center [243, 194] width 300 height 12
click at [373, 193] on div "Next" at bounding box center [380, 194] width 14 height 6
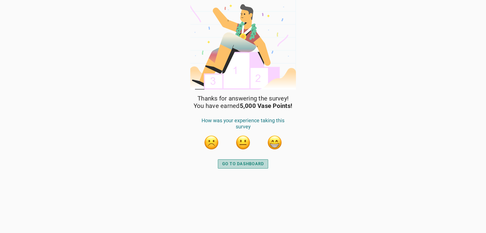
click at [220, 161] on button "GO TO DASHBOARD" at bounding box center [243, 163] width 51 height 9
